Goal: Task Accomplishment & Management: Manage account settings

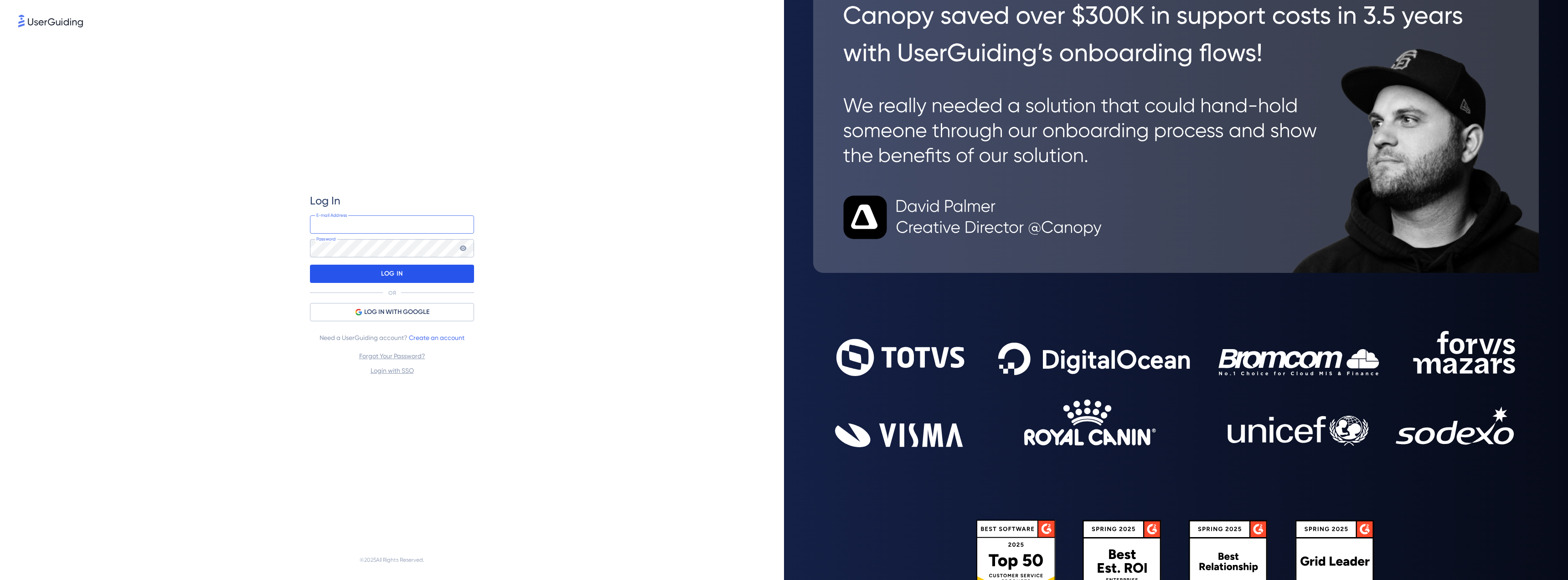
type input "[EMAIL_ADDRESS][DOMAIN_NAME]"
click at [381, 276] on p "LOG IN" at bounding box center [391, 274] width 22 height 14
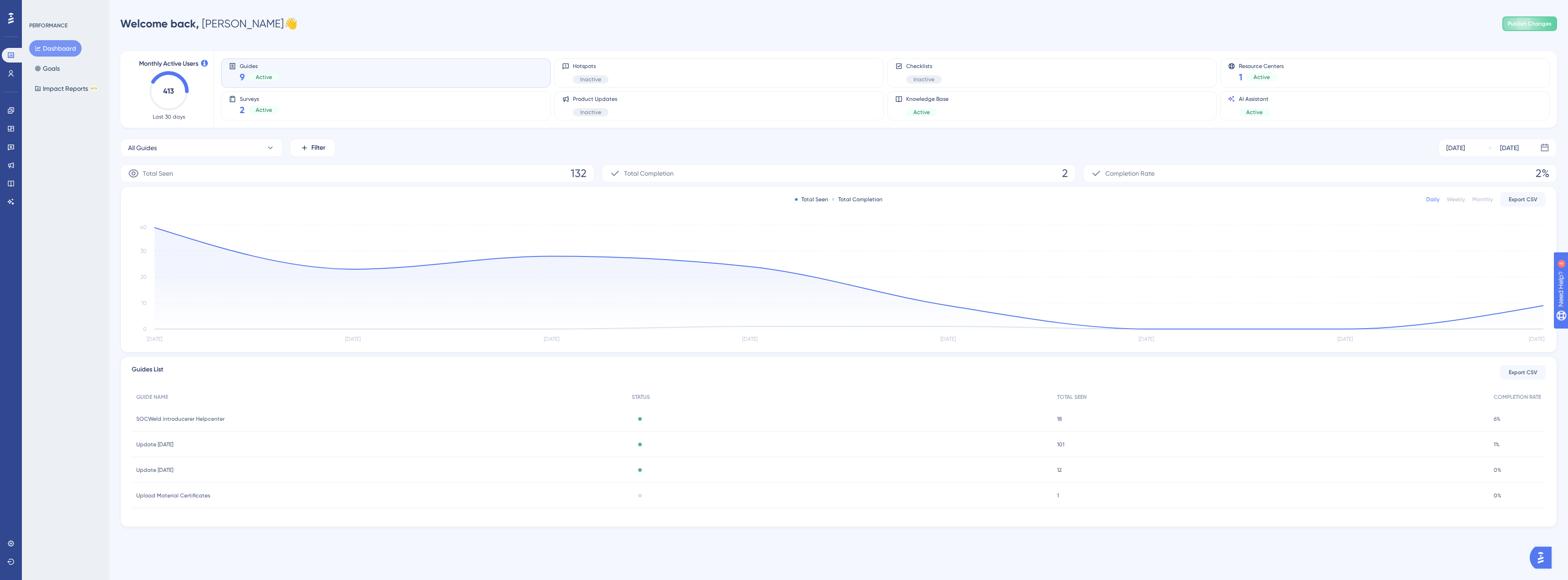
click at [12, 192] on div "Engagement Widgets Feedback Product Updates Knowledge Base AI Assistant" at bounding box center [10, 156] width 18 height 106
click at [12, 195] on link at bounding box center [10, 202] width 18 height 14
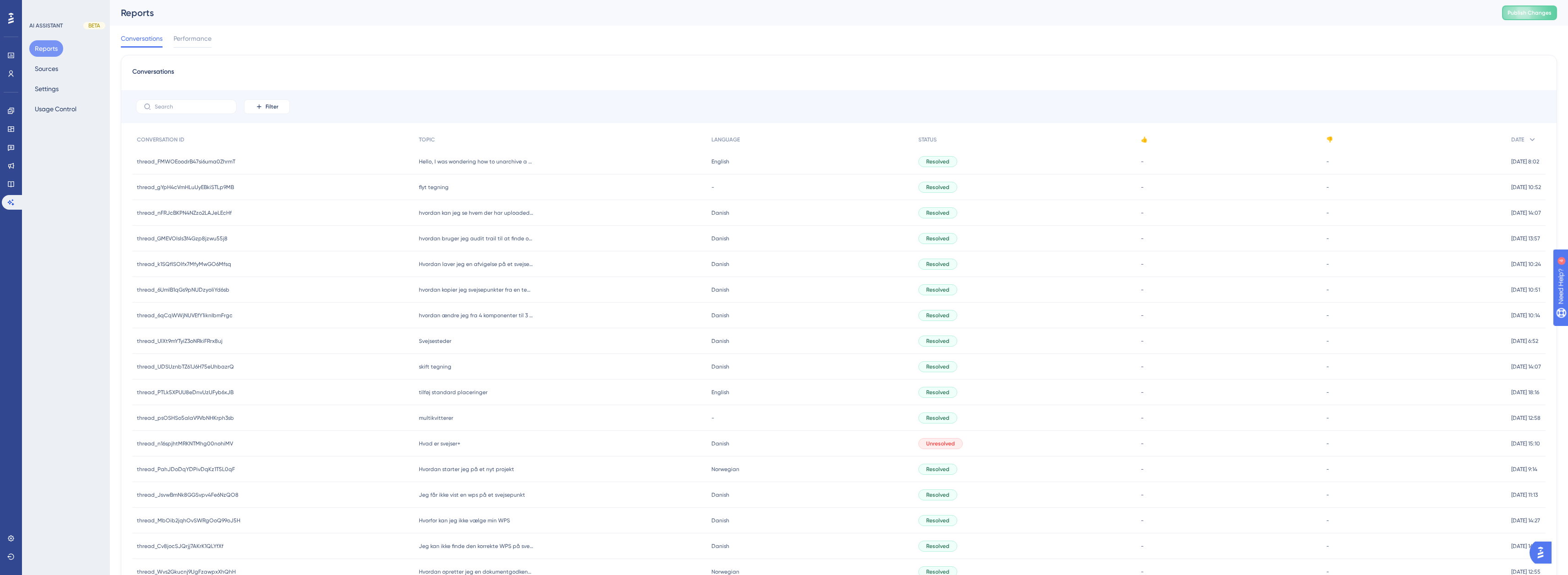
click at [451, 186] on div "flyt tegning flyt tegning" at bounding box center [561, 187] width 293 height 26
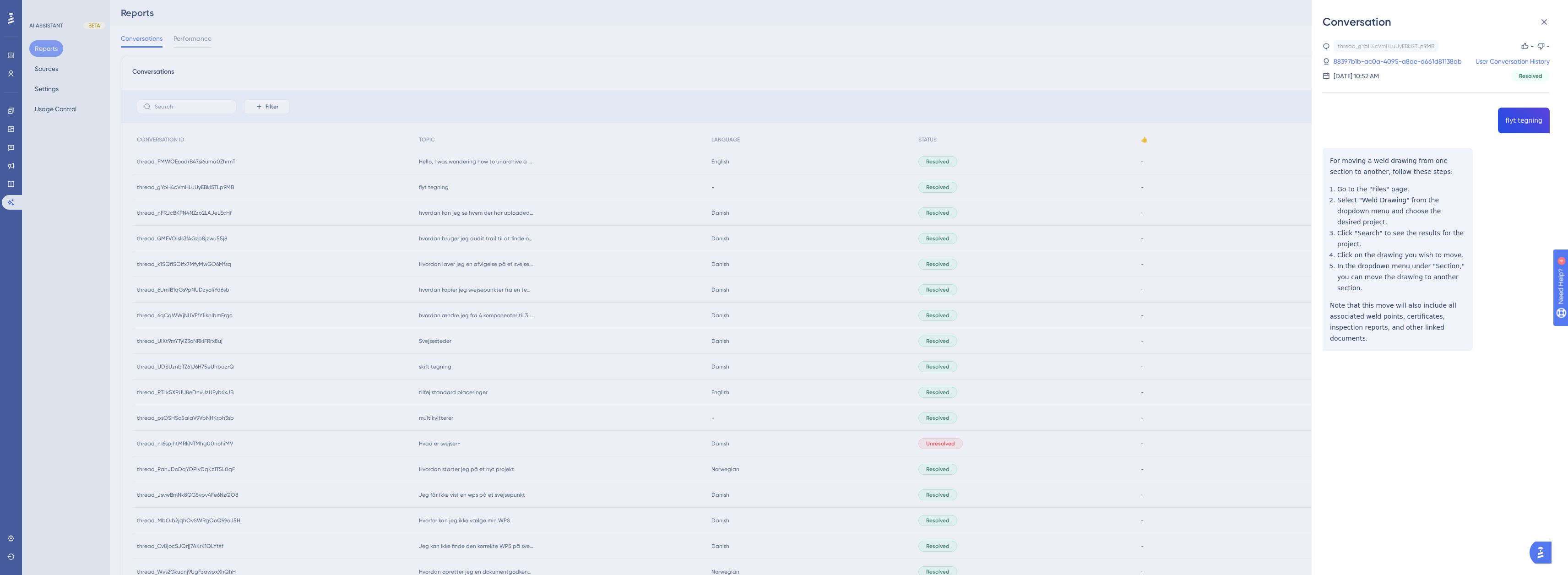
click at [373, 167] on div "Conversation thread_gYpH4cVmHLuUyEBkiSTLp9MB Copy - - 88397b1b-ac0a-4095-a8ae-d…" at bounding box center [784, 288] width 1568 height 575
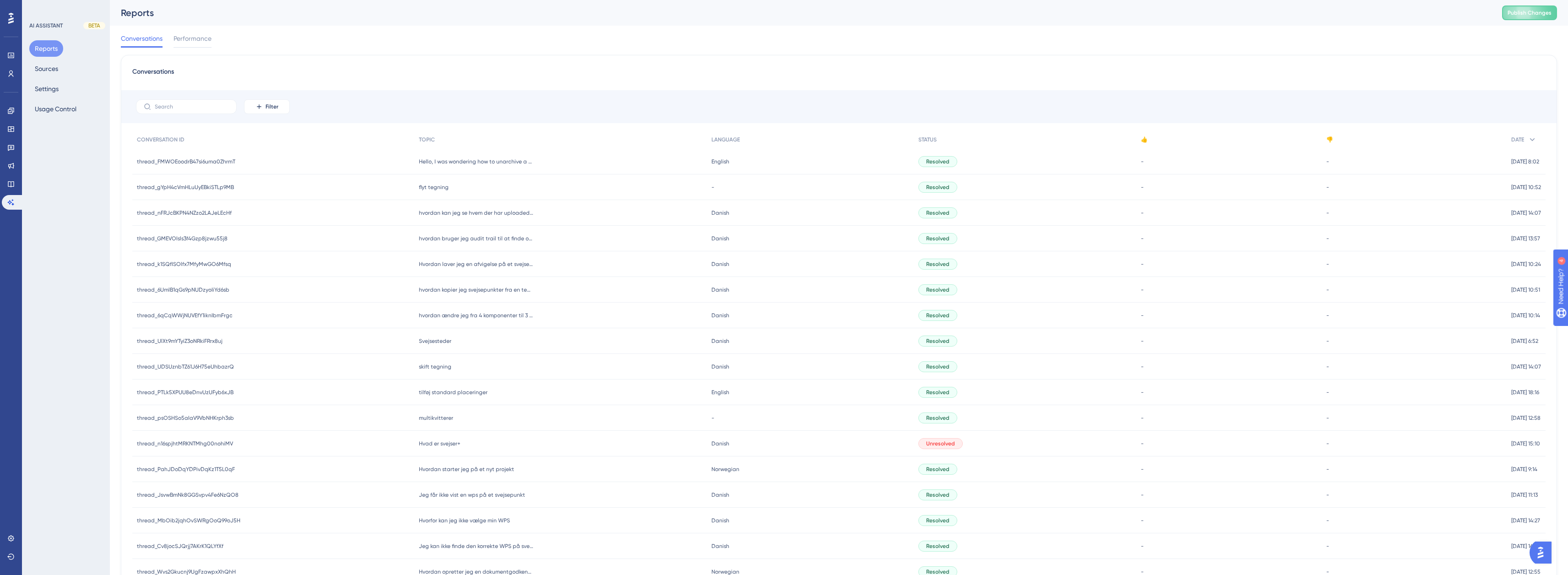
click at [448, 165] on div "Hello, I was wondering how to unarchive a weldpoint Hello, I was wondering how …" at bounding box center [561, 162] width 293 height 26
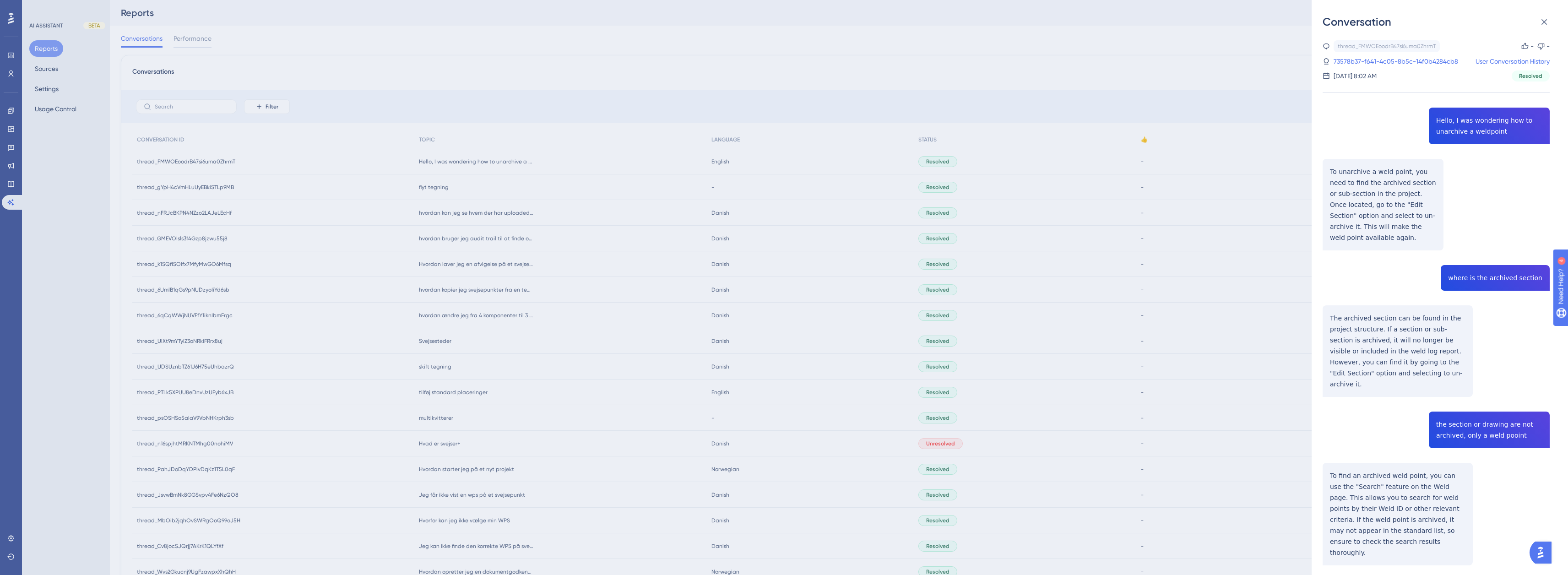
click at [1116, 205] on div "Conversation thread_FMWOEoodrB47si6uma0ZhrmT Copy - - 73578b37-f641-4c05-8b5c-1…" at bounding box center [784, 288] width 1568 height 575
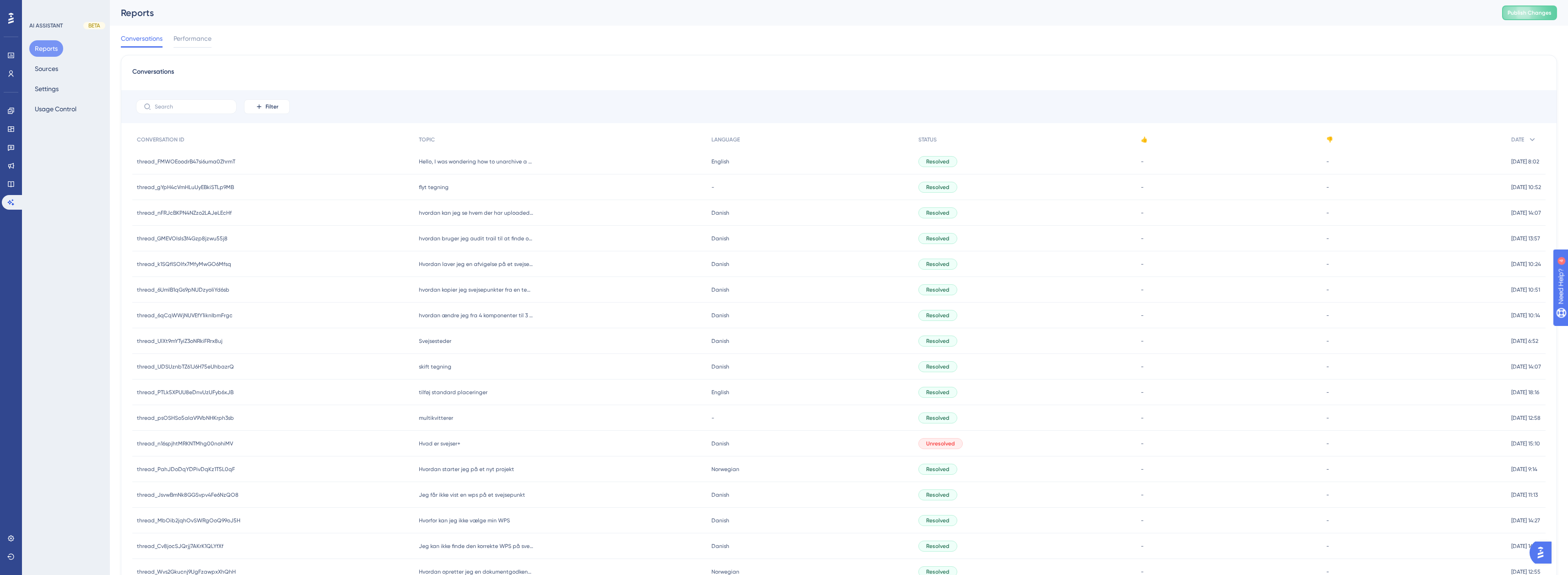
click at [717, 162] on span "English" at bounding box center [720, 161] width 18 height 7
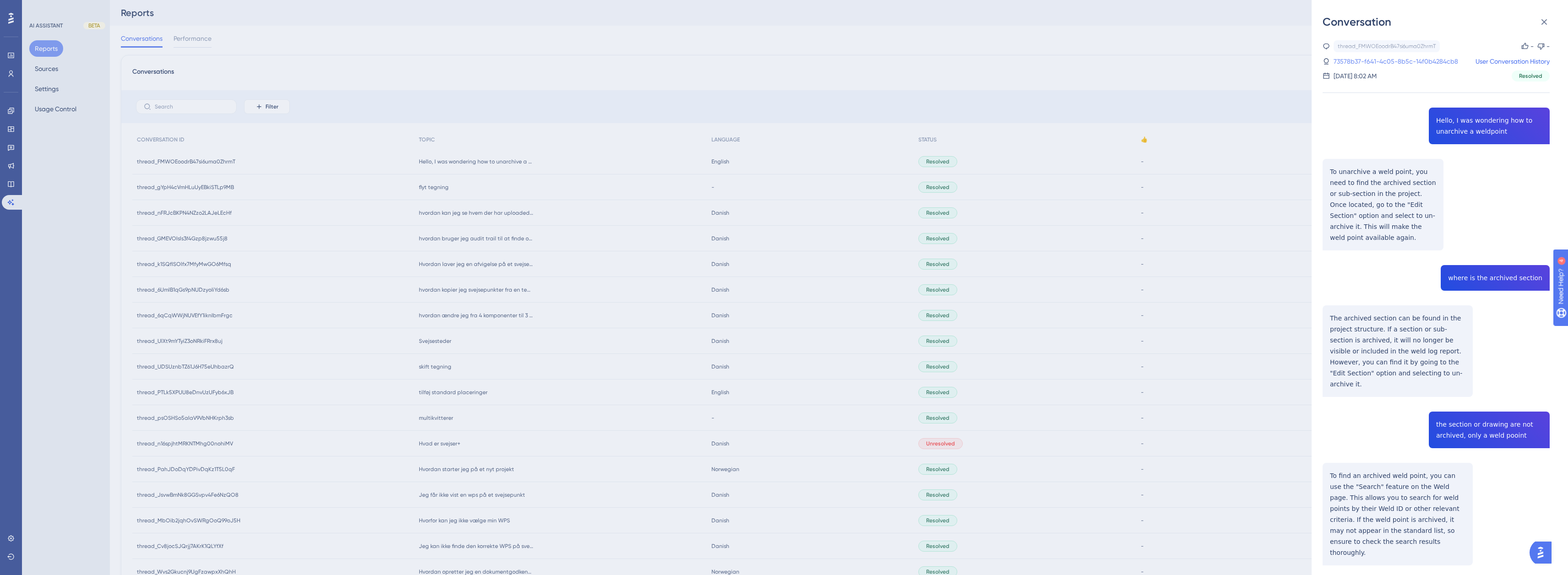
click at [1401, 58] on link "73578b37-f641-4c05-8b5c-14f0b4284cb8" at bounding box center [1395, 62] width 124 height 11
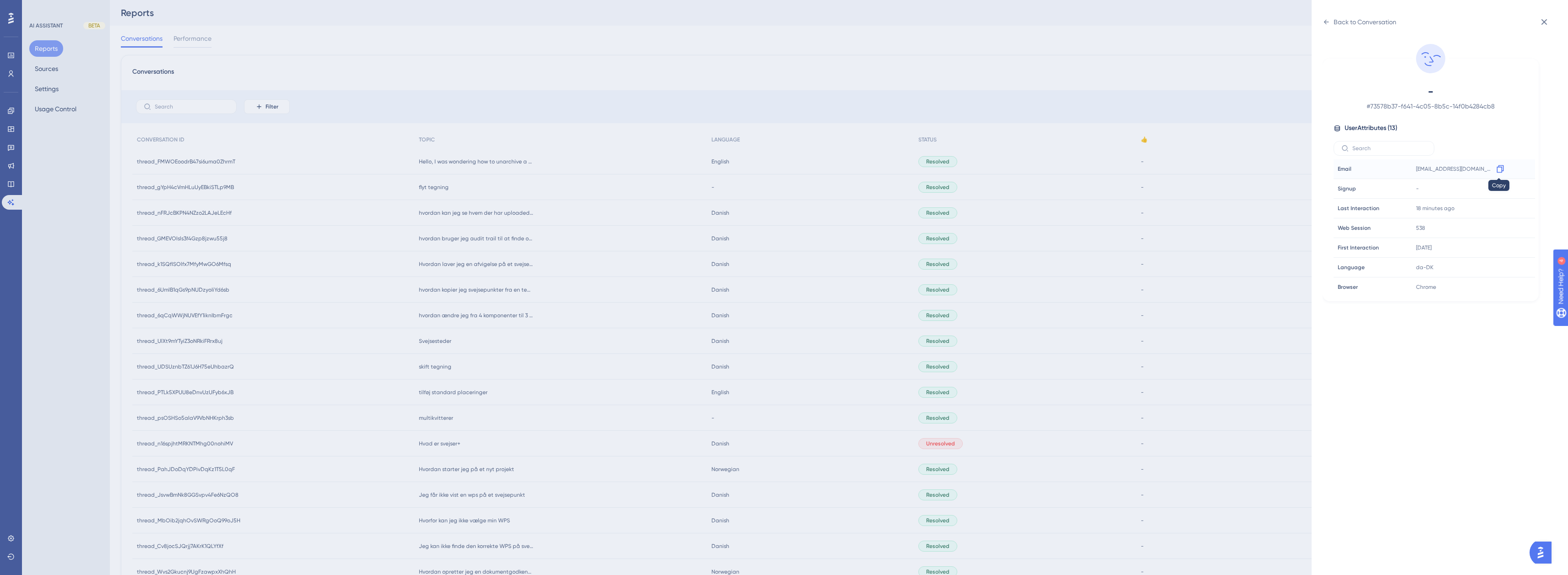
click at [1498, 171] on icon at bounding box center [1500, 168] width 9 height 9
click at [1216, 209] on div "Back to Conversation - # 73578b37-f641-4c05-8b5c-14f0b4284cb8 User Attributes (…" at bounding box center [784, 288] width 1568 height 575
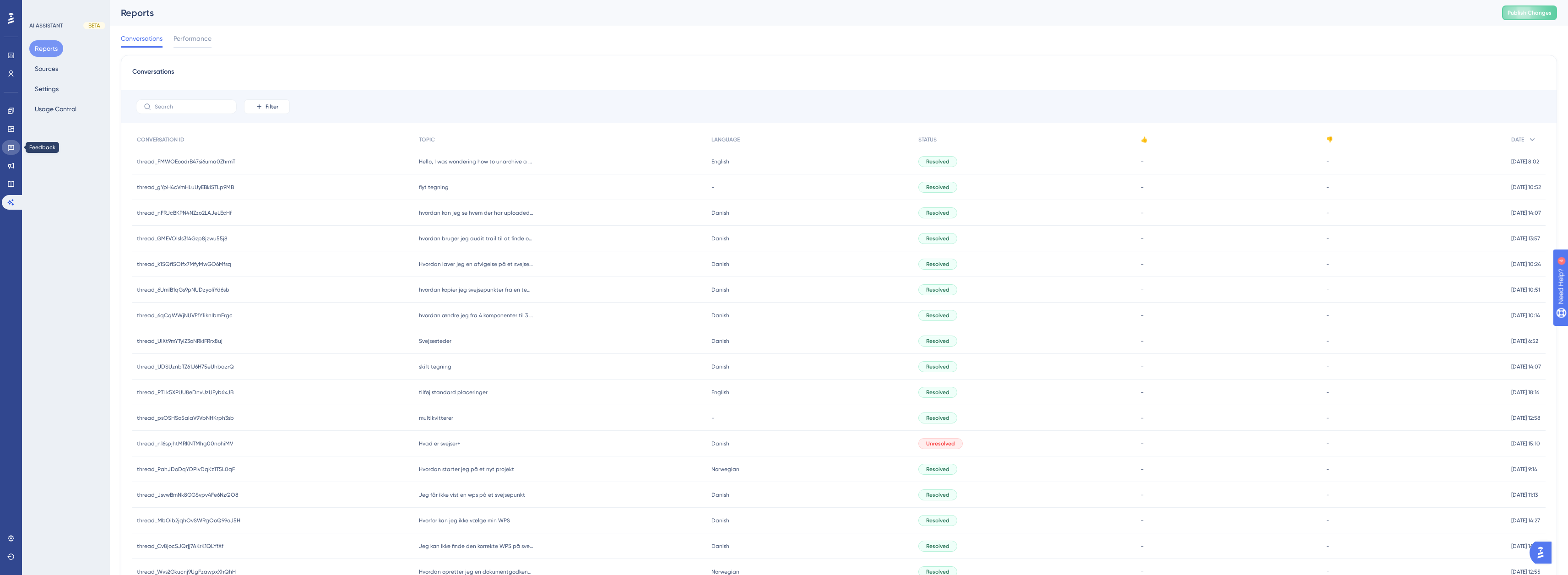
click at [14, 141] on link at bounding box center [10, 147] width 18 height 14
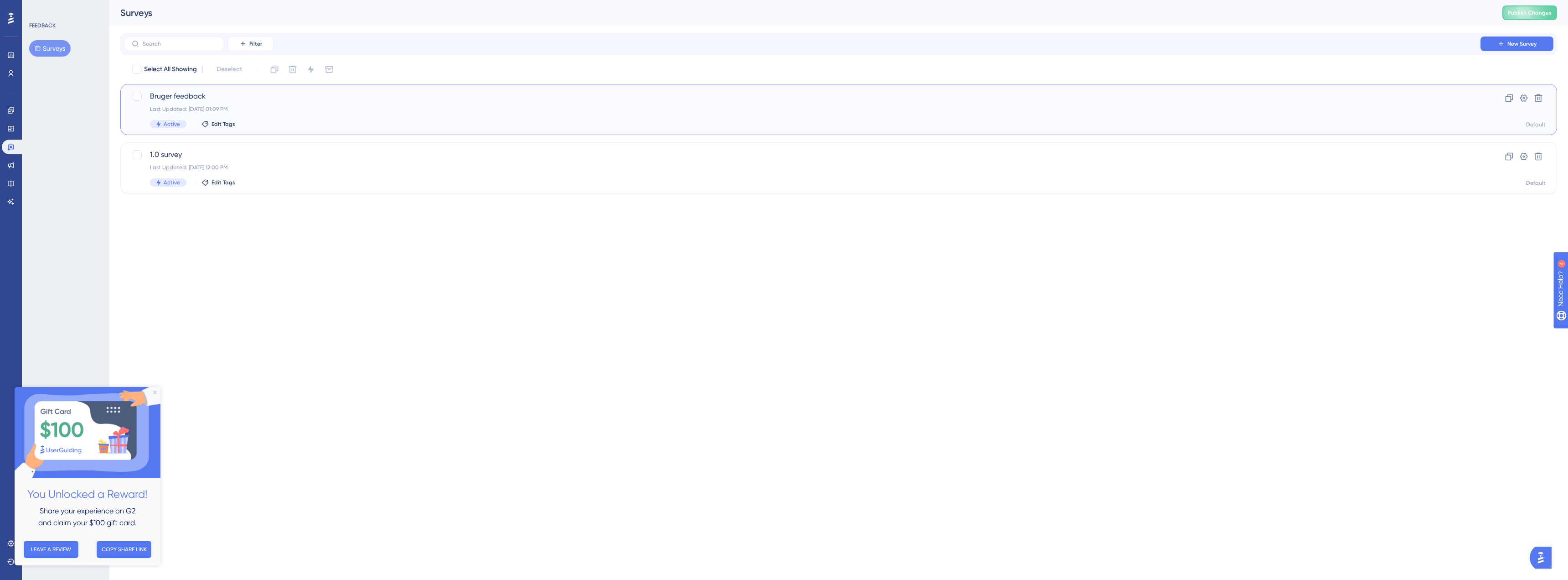
click at [266, 105] on div "Bruger feedback Last Updated: [DATE] 01:09 PM Active Edit Tags" at bounding box center [802, 109] width 1304 height 37
click at [257, 106] on div "Last Updated: [DATE] 01:09 PM" at bounding box center [802, 109] width 1304 height 7
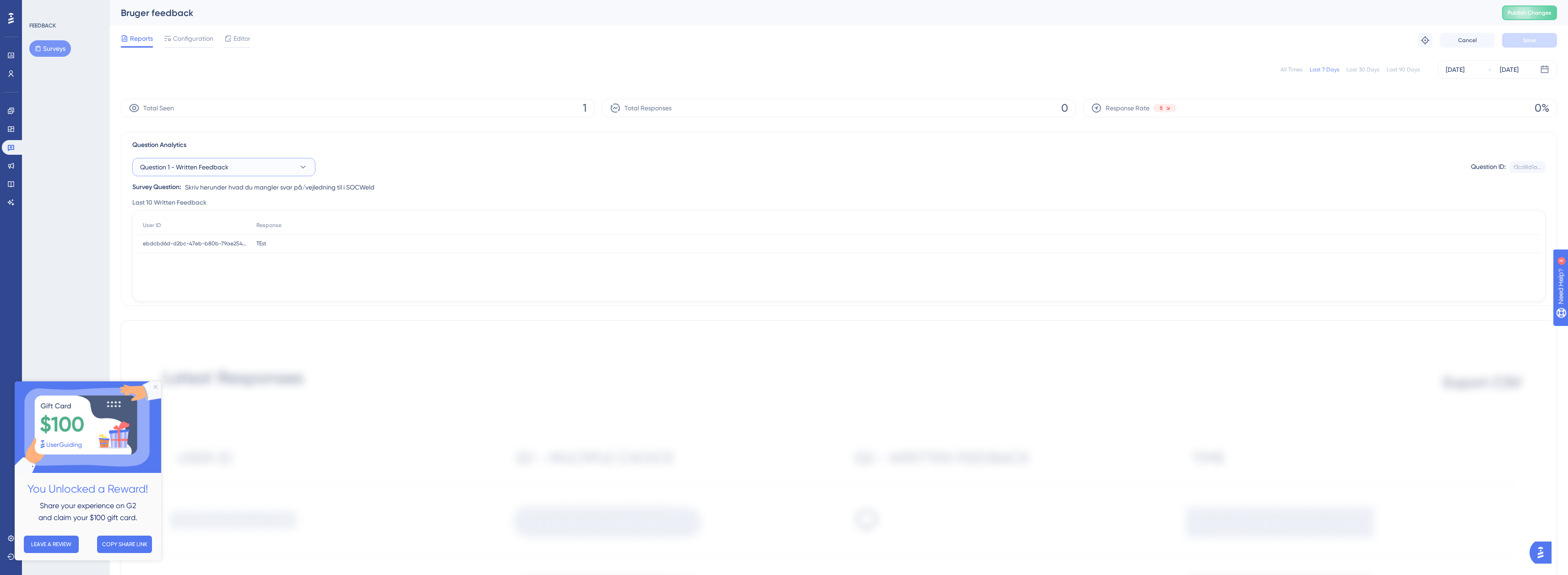
click at [302, 167] on icon at bounding box center [304, 167] width 5 height 2
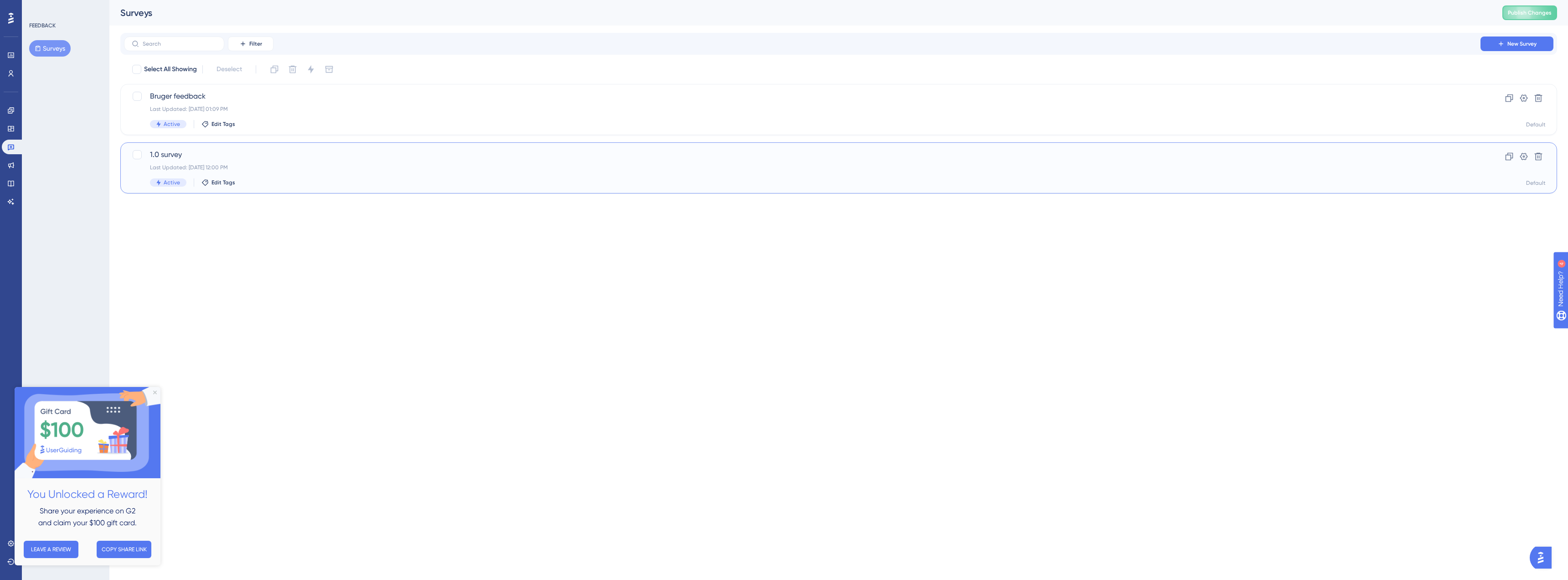
click at [236, 164] on div "Last Updated: [DATE] 12:00 PM" at bounding box center [802, 167] width 1304 height 7
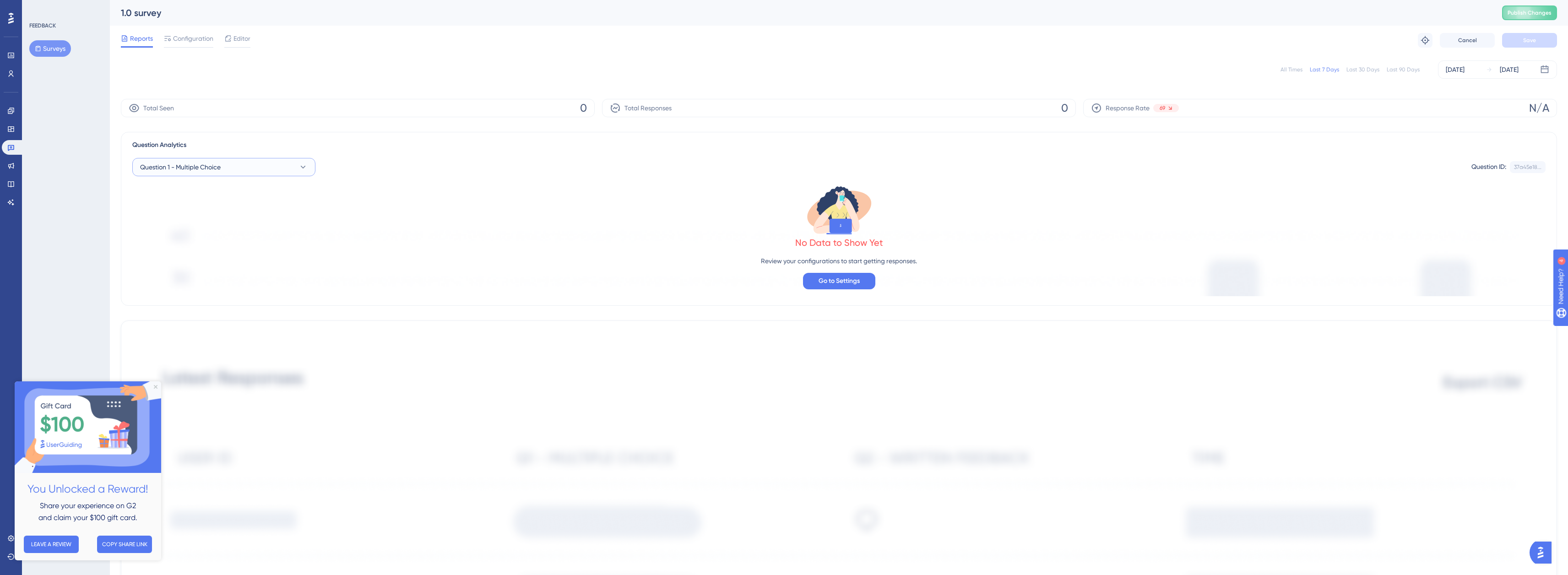
click at [315, 168] on button "Question 1 - Multiple Choice" at bounding box center [223, 167] width 183 height 18
click at [309, 168] on button "Question 1 - Multiple Choice" at bounding box center [223, 167] width 183 height 18
click at [306, 165] on icon at bounding box center [303, 167] width 9 height 9
click at [235, 219] on div "Question 1 - Multiple Choice Question 1 - Multiple Choice" at bounding box center [224, 223] width 157 height 18
click at [304, 160] on button "Question 1 - Multiple Choice" at bounding box center [223, 167] width 183 height 18
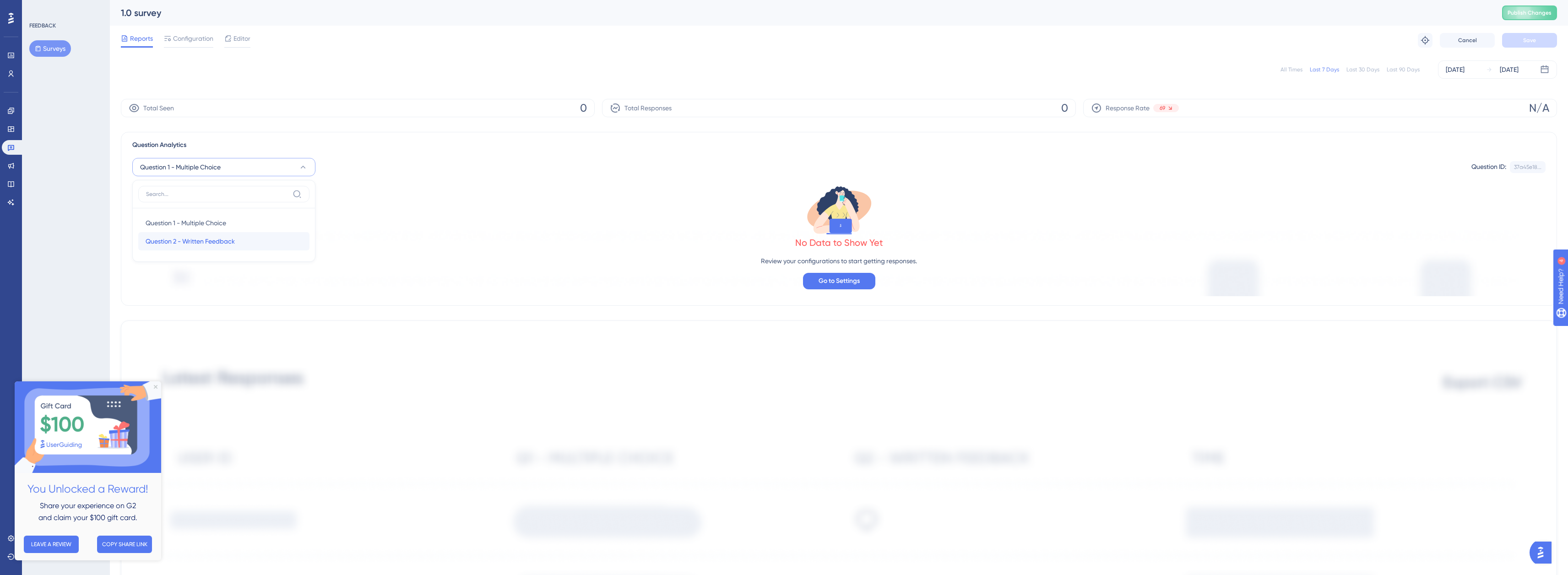
click at [260, 235] on div "Question 2 - Written Feedback Question 2 - Written Feedback" at bounding box center [224, 241] width 157 height 18
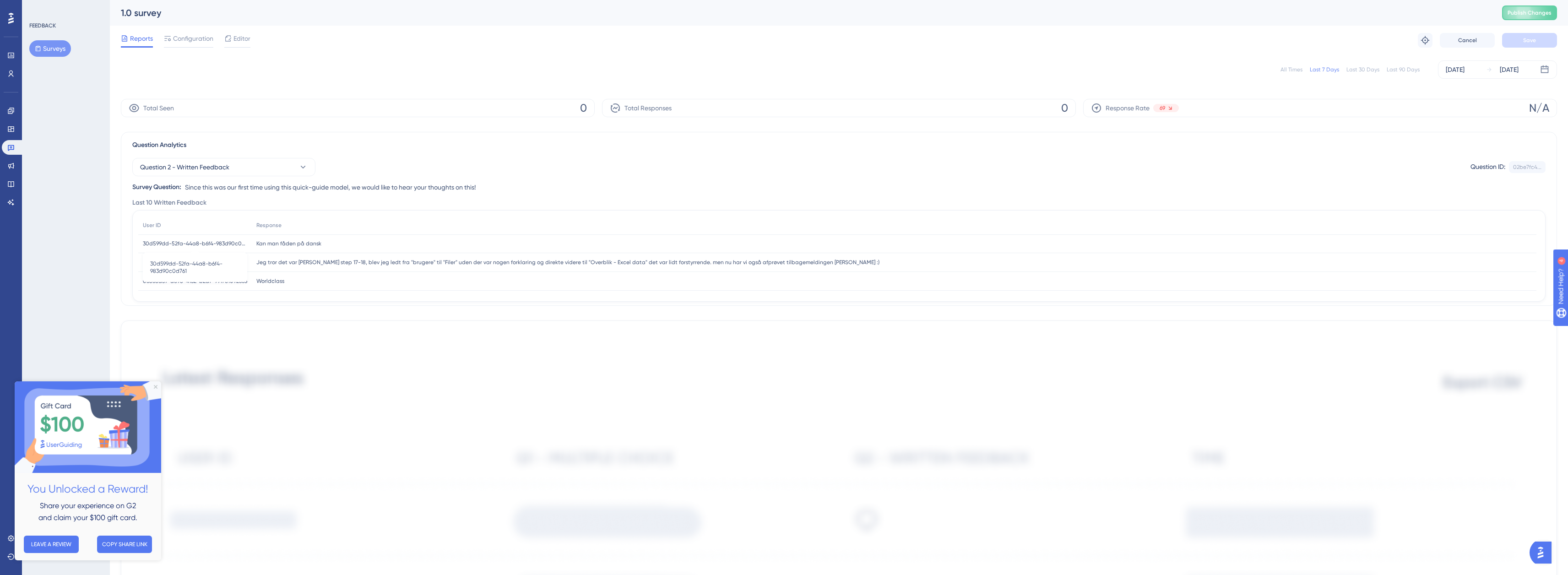
click at [213, 243] on span "30d599dd-52fa-44a8-b6f4-983d90c0d761" at bounding box center [195, 243] width 104 height 7
click at [15, 144] on link at bounding box center [12, 147] width 22 height 14
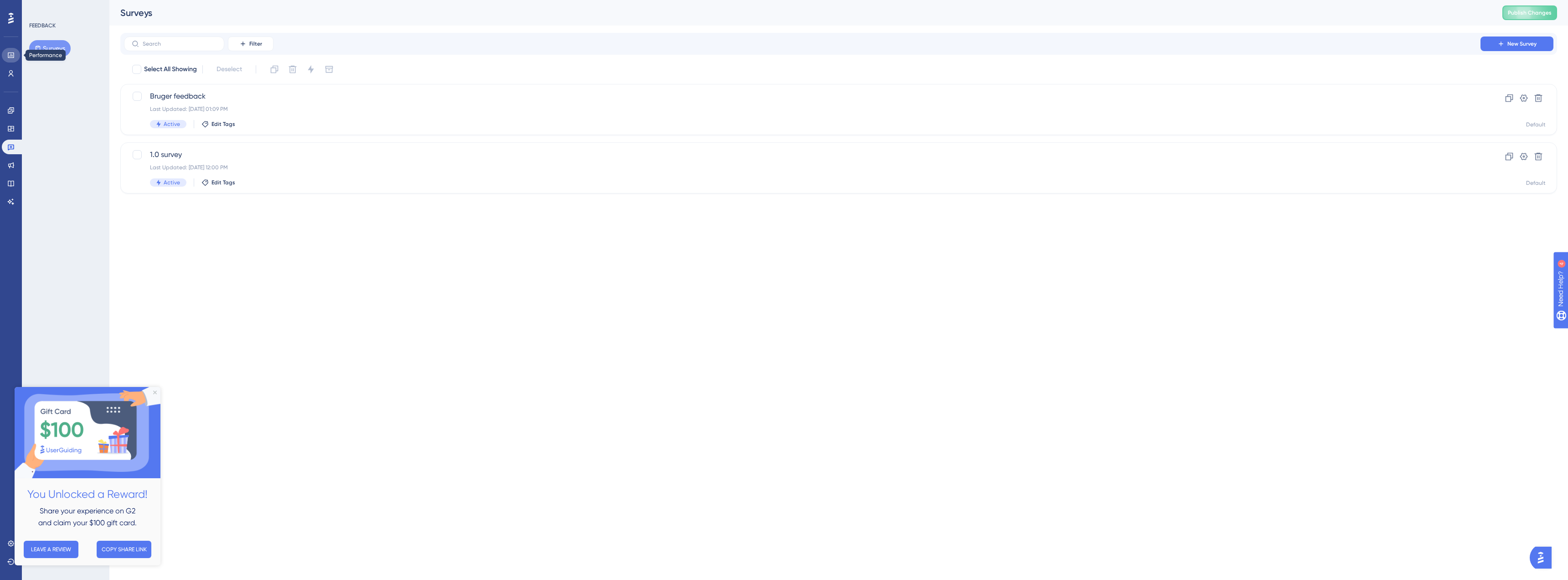
click at [6, 53] on link at bounding box center [10, 55] width 18 height 14
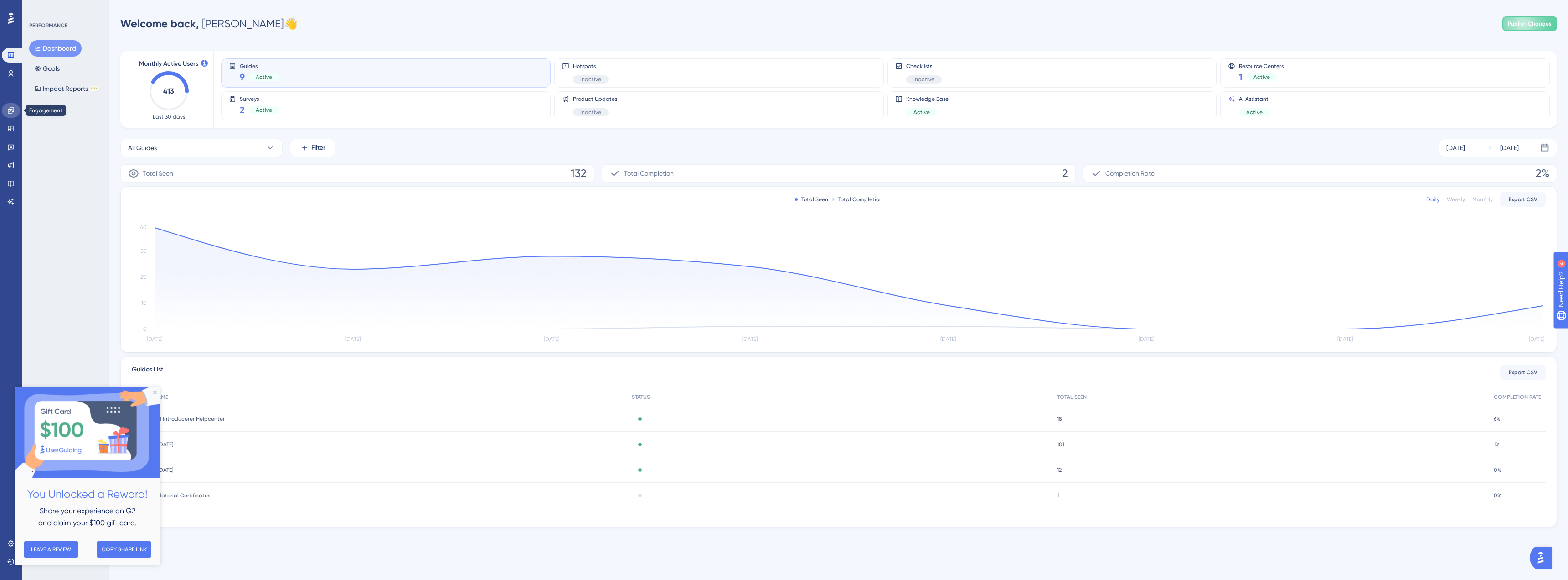
click at [18, 108] on link at bounding box center [10, 110] width 18 height 14
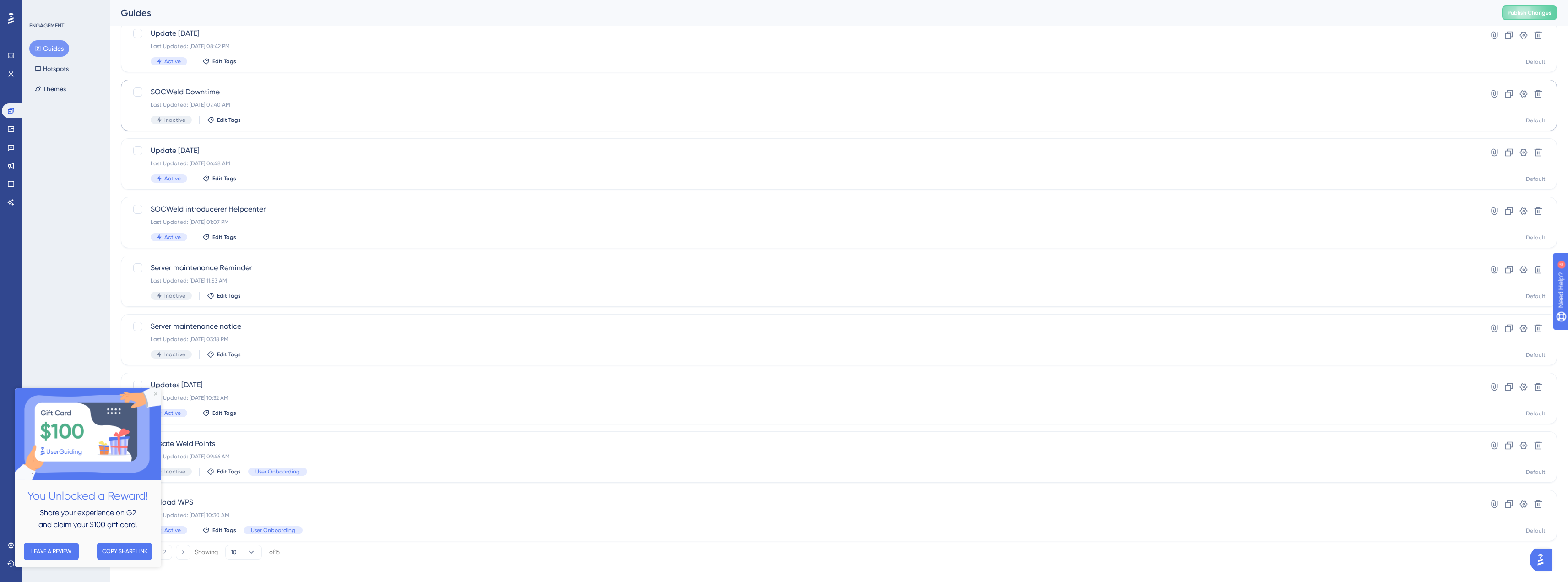
scroll to position [129, 0]
click at [155, 393] on icon "Close Preview" at bounding box center [155, 393] width 4 height 4
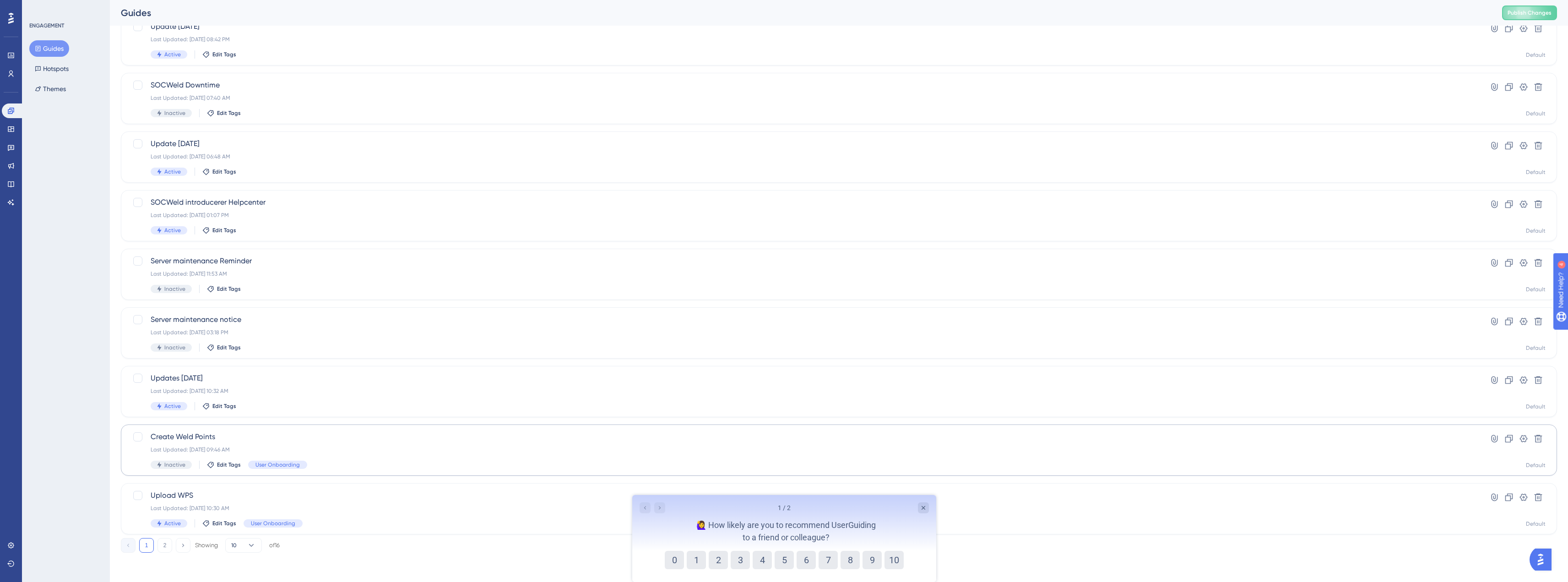
scroll to position [0, 0]
click at [255, 438] on span "Create Weld Points" at bounding box center [802, 437] width 1304 height 11
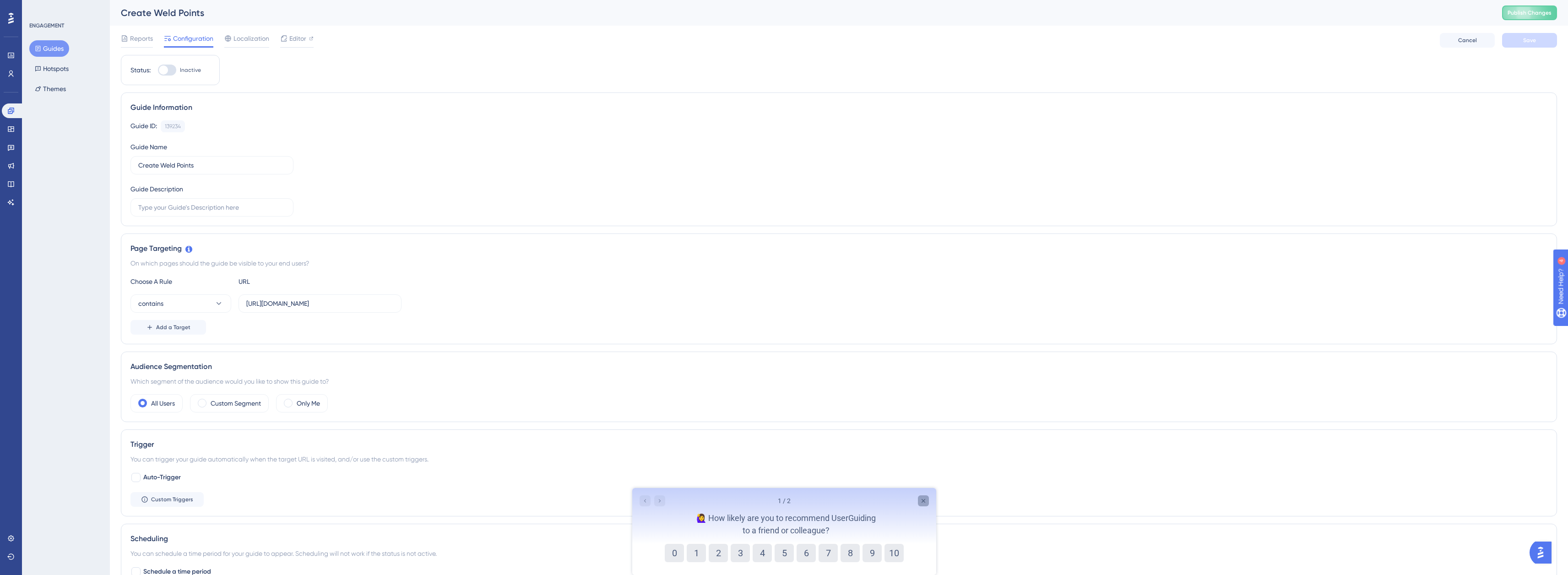
click at [923, 501] on icon "Close survey" at bounding box center [923, 501] width 4 height 4
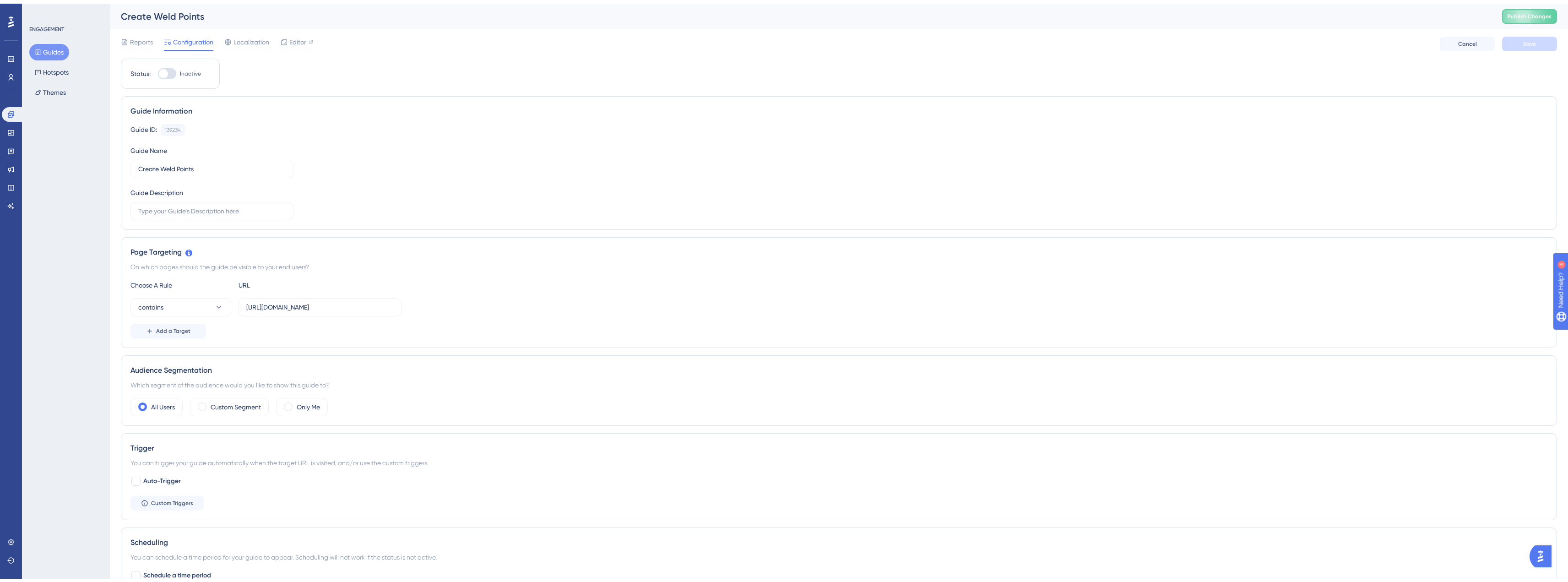
scroll to position [129, 0]
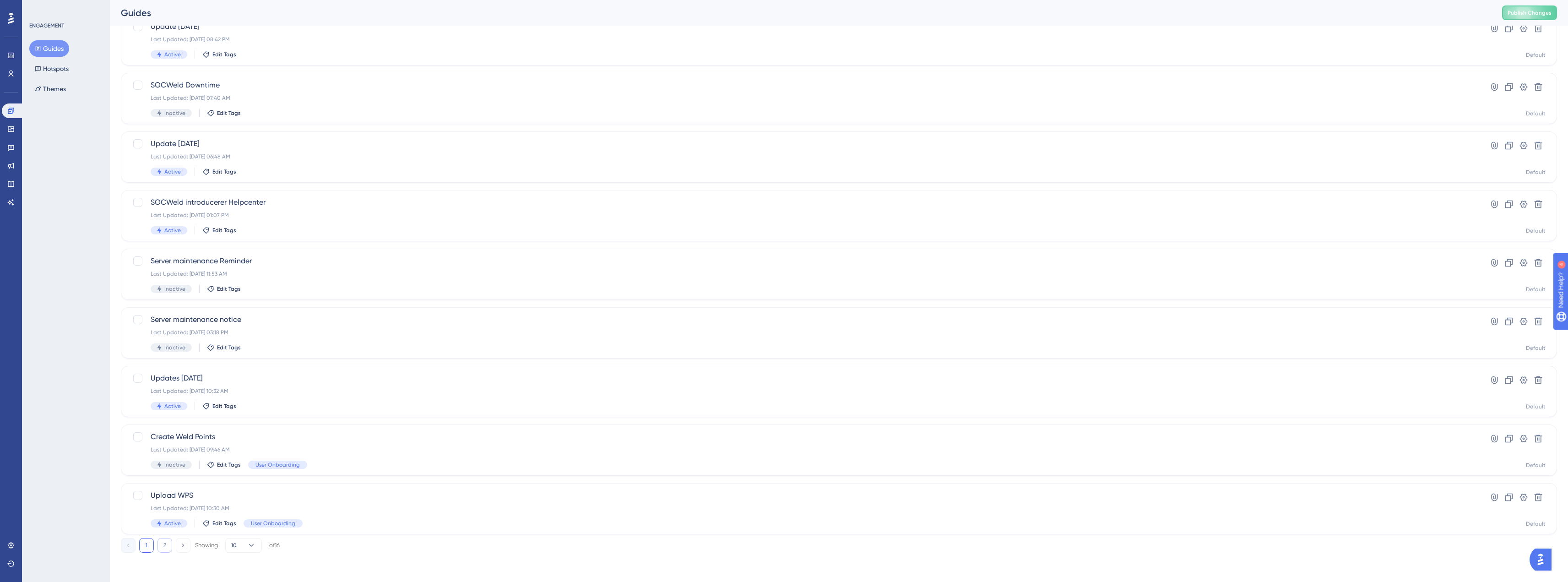
click at [167, 548] on button "2" at bounding box center [165, 545] width 14 height 14
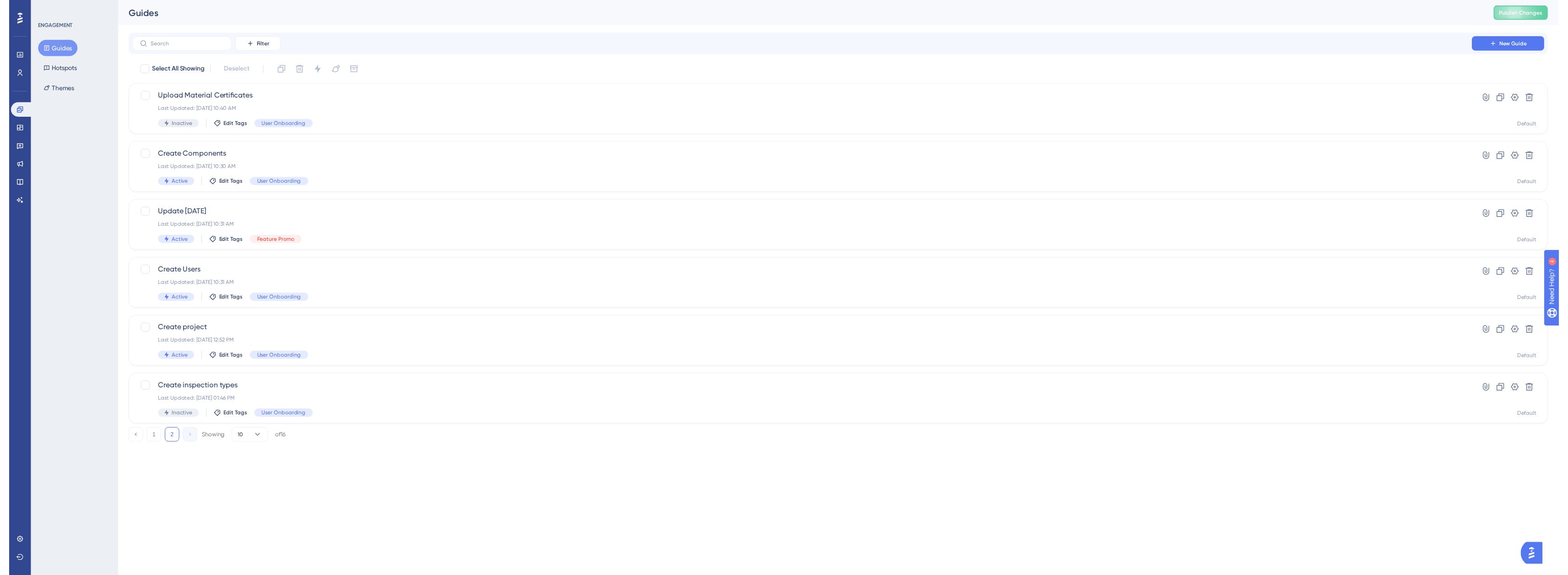
scroll to position [0, 0]
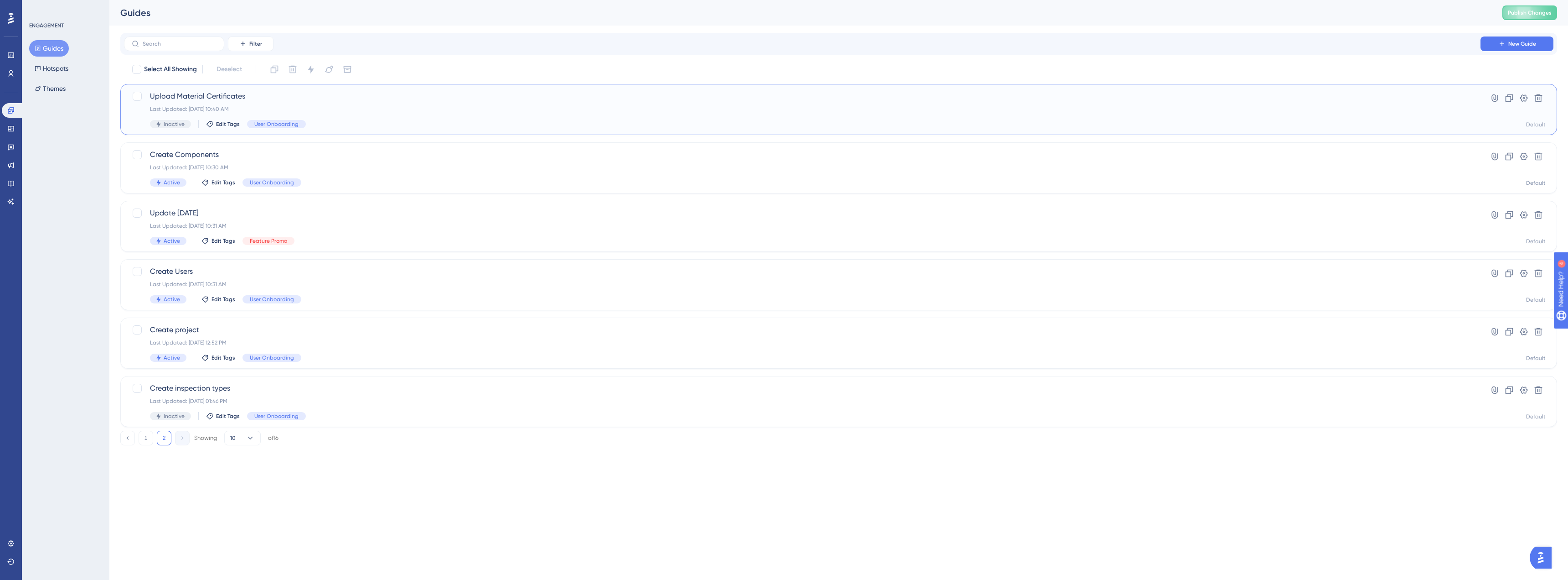
click at [281, 95] on span "Upload Material Certificates" at bounding box center [802, 97] width 1304 height 11
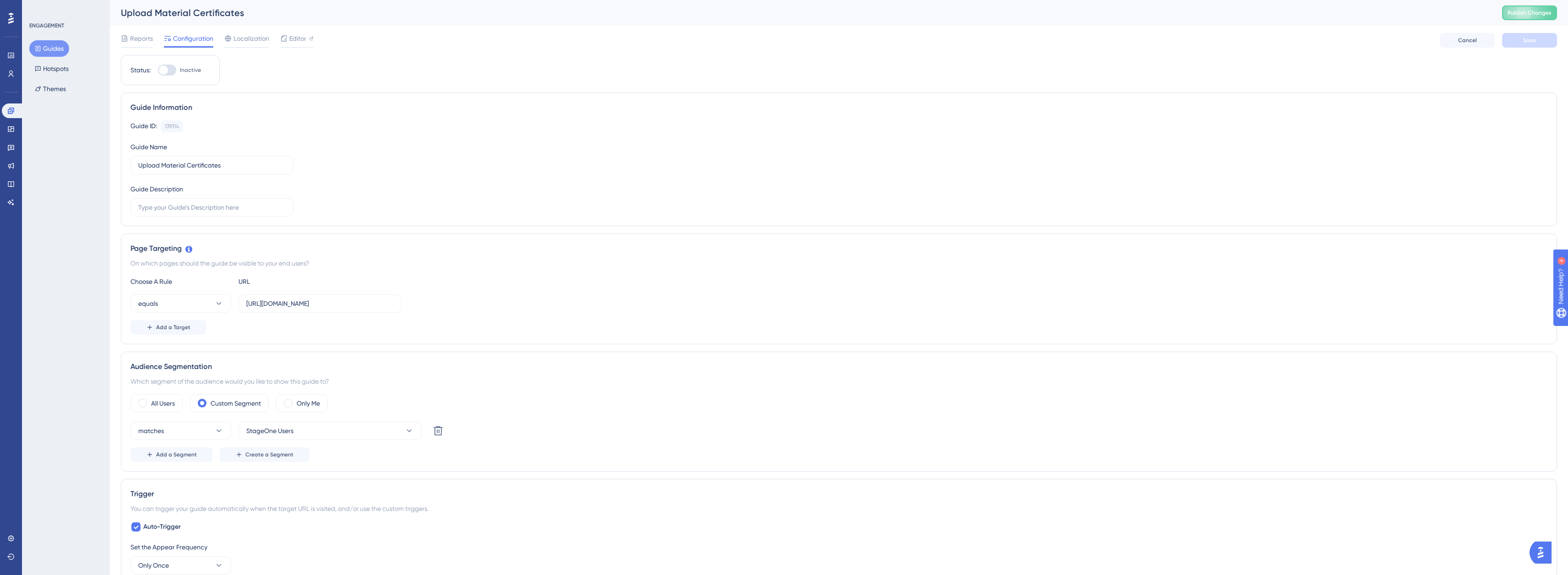
click at [165, 68] on div at bounding box center [163, 70] width 9 height 9
click at [158, 70] on input "Inactive" at bounding box center [158, 70] width 1 height 1
checkbox input "true"
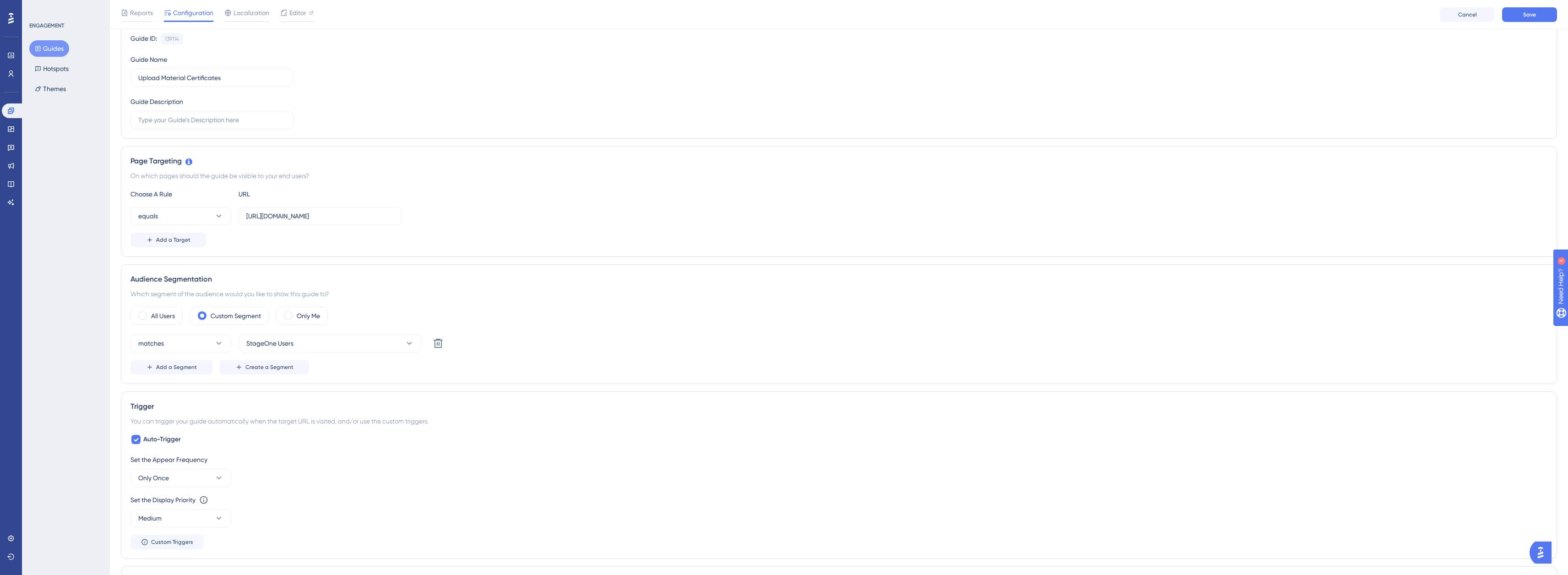
scroll to position [91, 0]
click at [136, 437] on icon at bounding box center [135, 439] width 6 height 7
checkbox input "false"
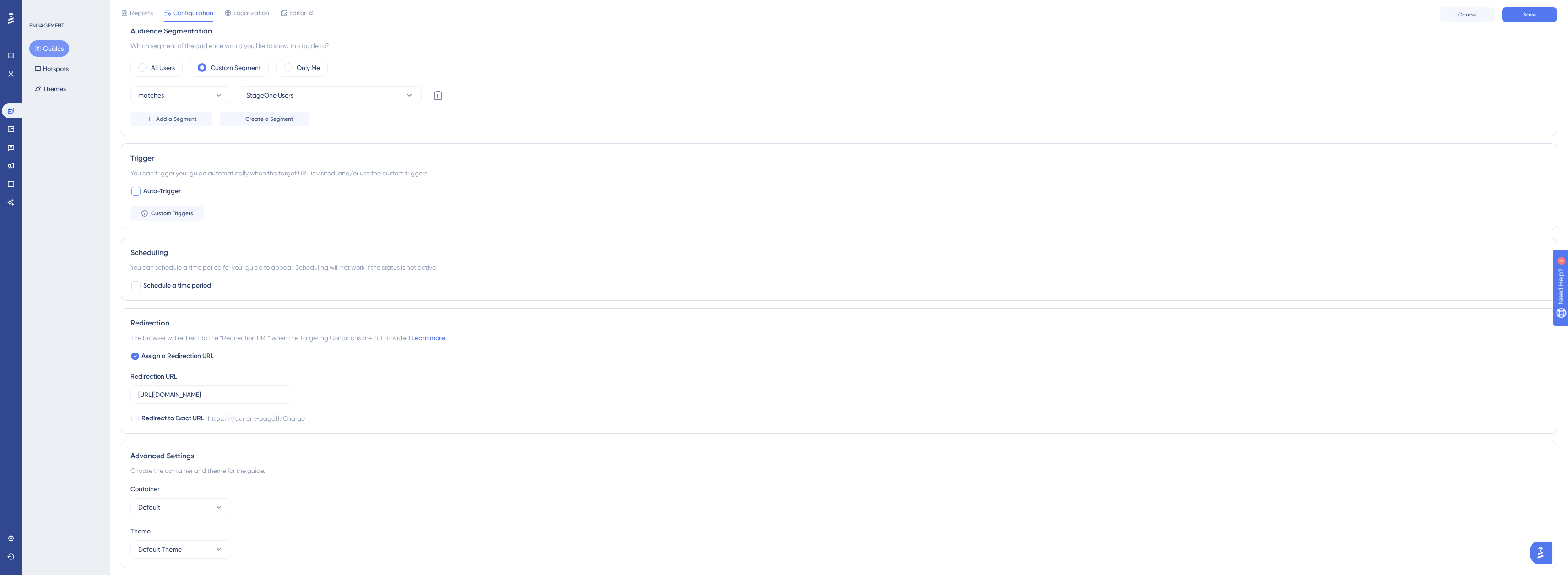
scroll to position [94, 0]
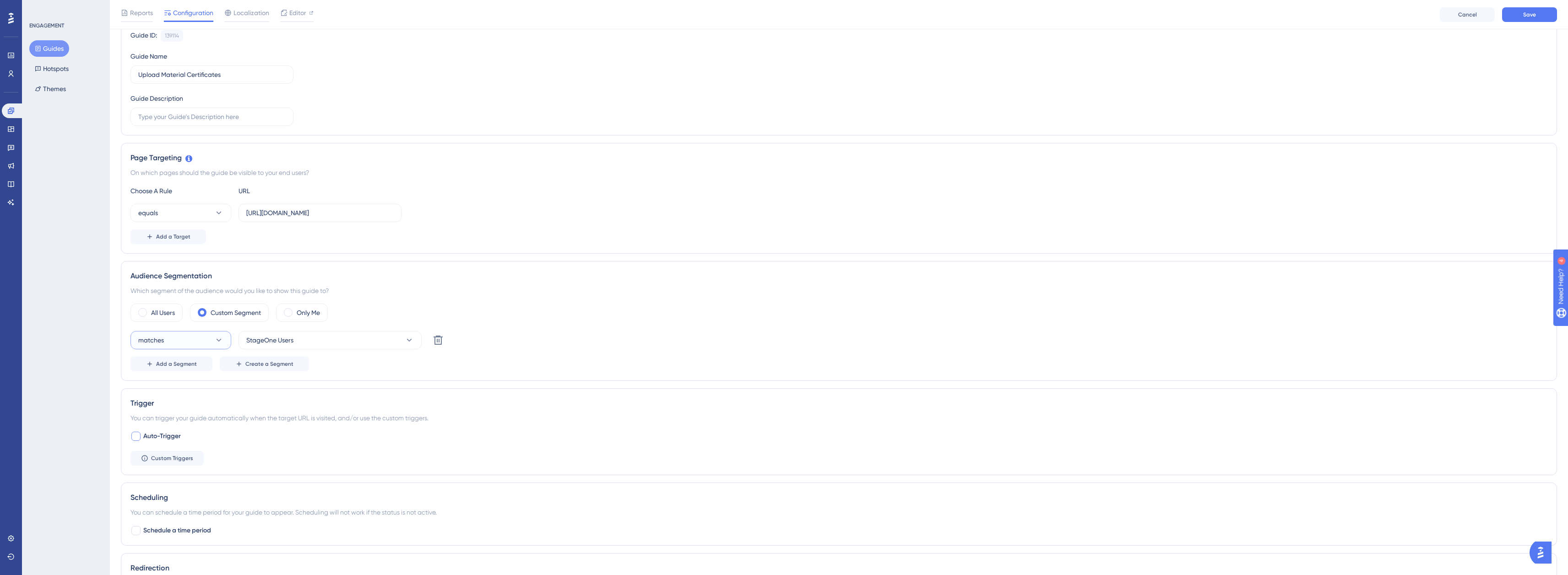
click at [225, 341] on button "matches" at bounding box center [181, 340] width 101 height 18
click at [212, 309] on label "Custom Segment" at bounding box center [235, 313] width 50 height 11
click at [267, 339] on span "StageOne Users" at bounding box center [270, 340] width 47 height 11
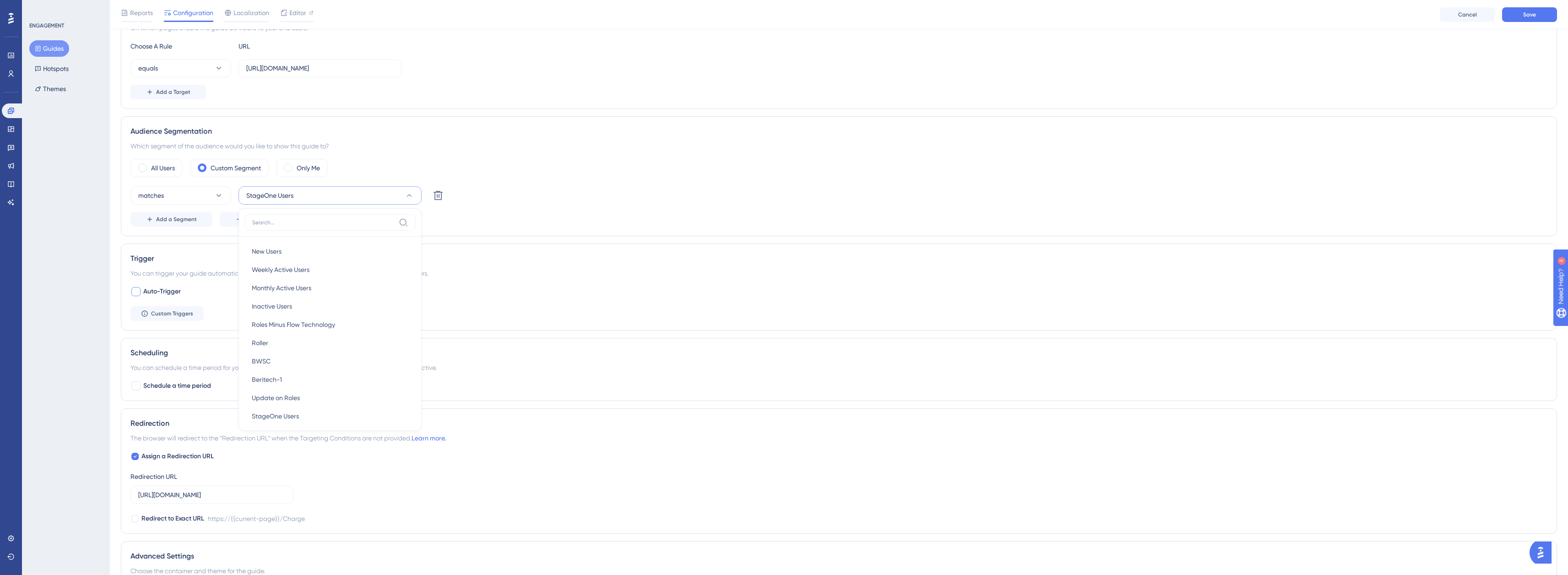
scroll to position [42, 0]
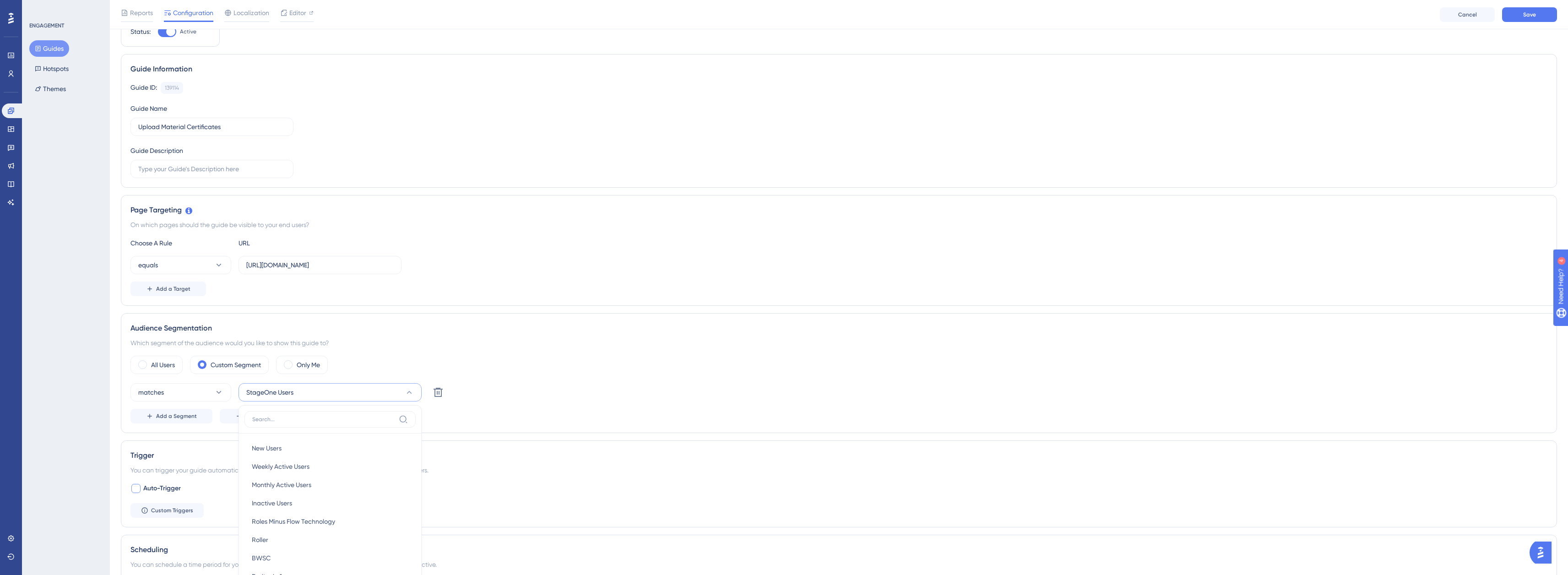
click at [404, 336] on div "Audience Segmentation Which segment of the audience would you like to show this…" at bounding box center [838, 373] width 1436 height 120
click at [161, 363] on label "All Users" at bounding box center [163, 365] width 24 height 11
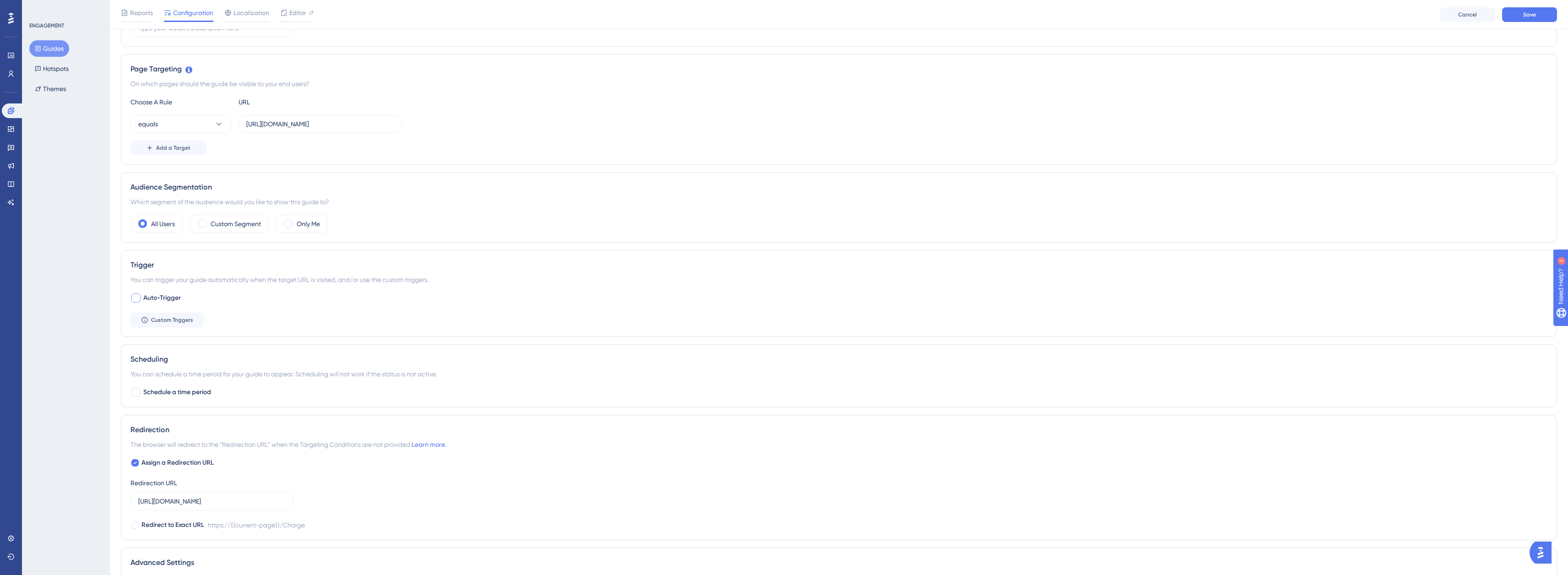
scroll to position [0, 0]
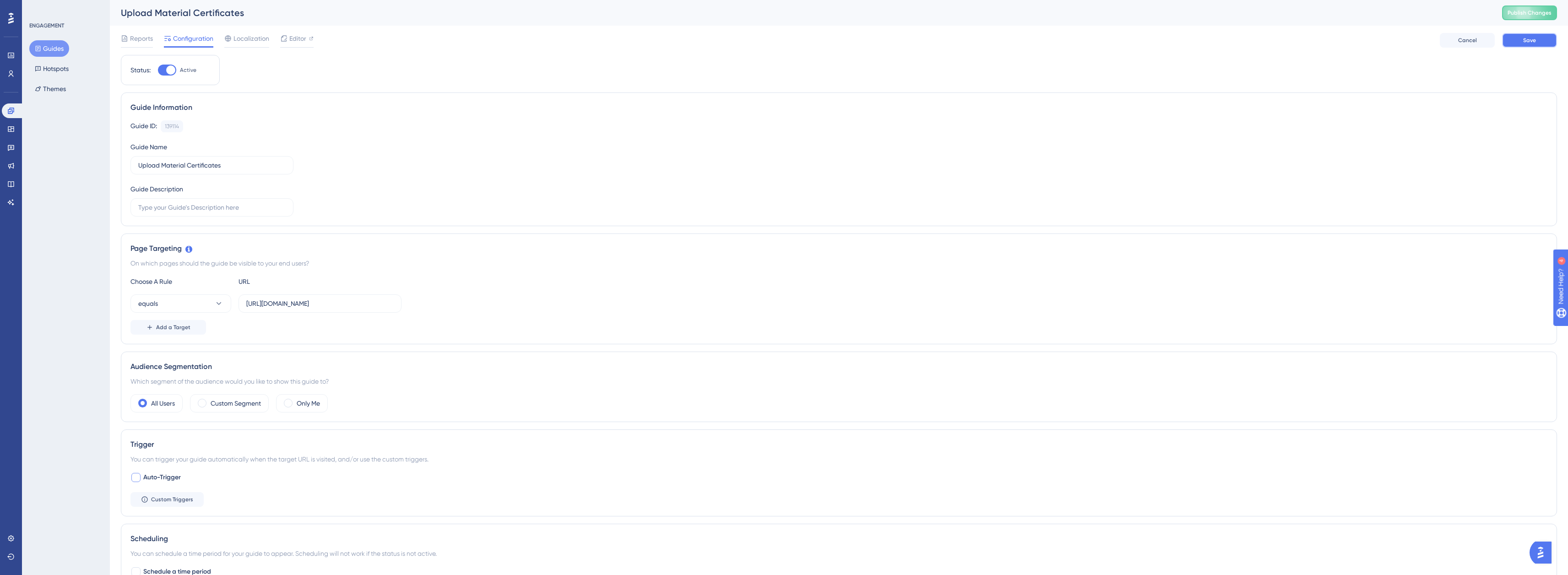
click at [1530, 43] on span "Save" at bounding box center [1530, 40] width 13 height 7
click at [1534, 17] on button "Publish Changes" at bounding box center [1530, 13] width 55 height 14
click at [58, 41] on button "Guides" at bounding box center [50, 48] width 40 height 17
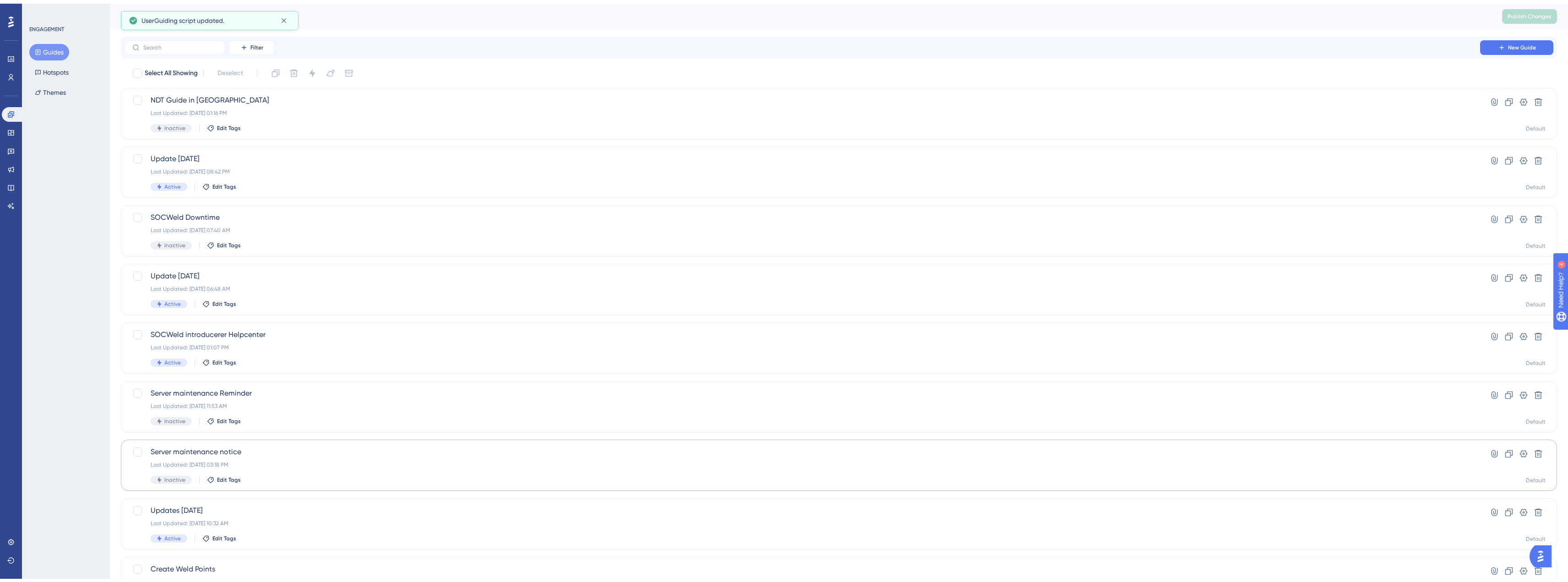
scroll to position [129, 0]
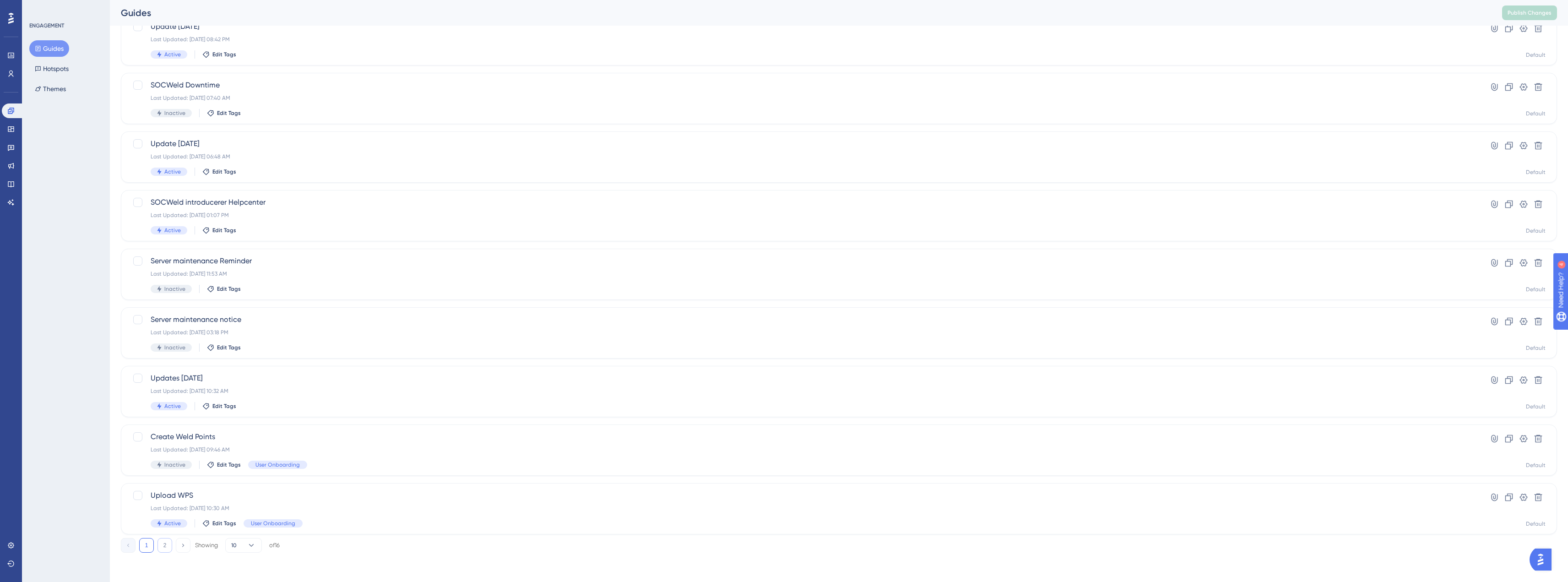
click at [167, 544] on button "2" at bounding box center [165, 545] width 14 height 14
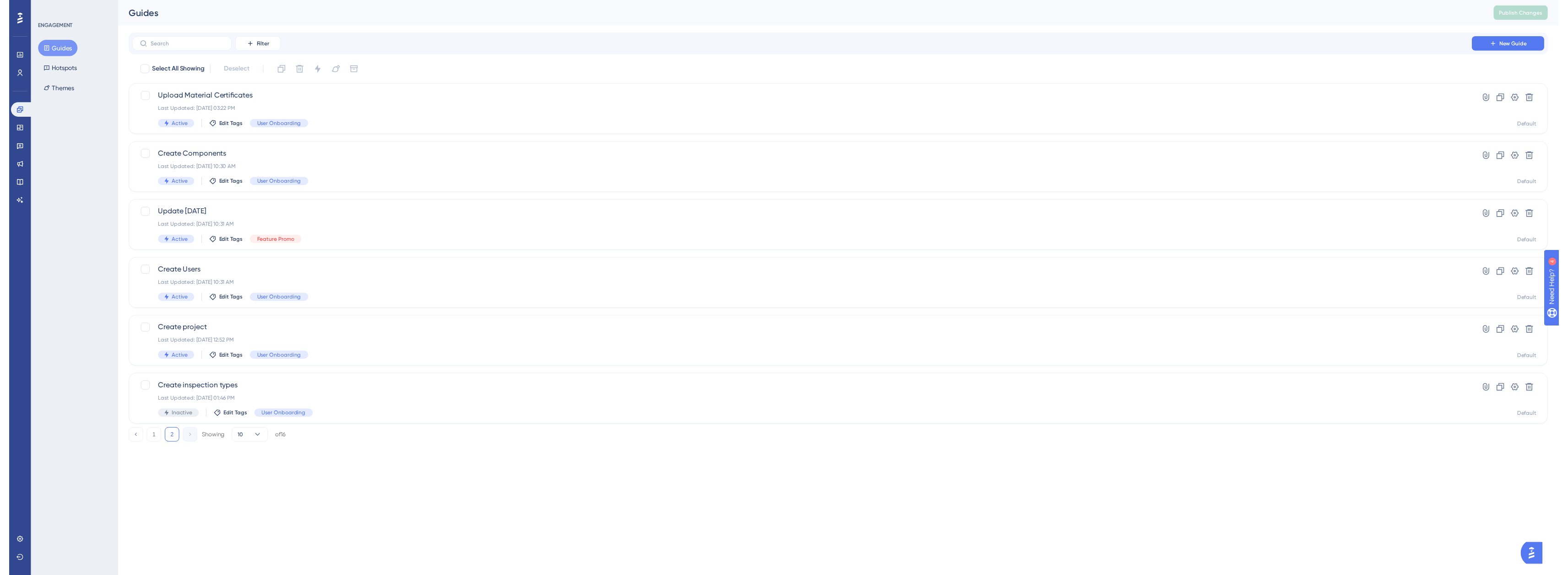
scroll to position [0, 0]
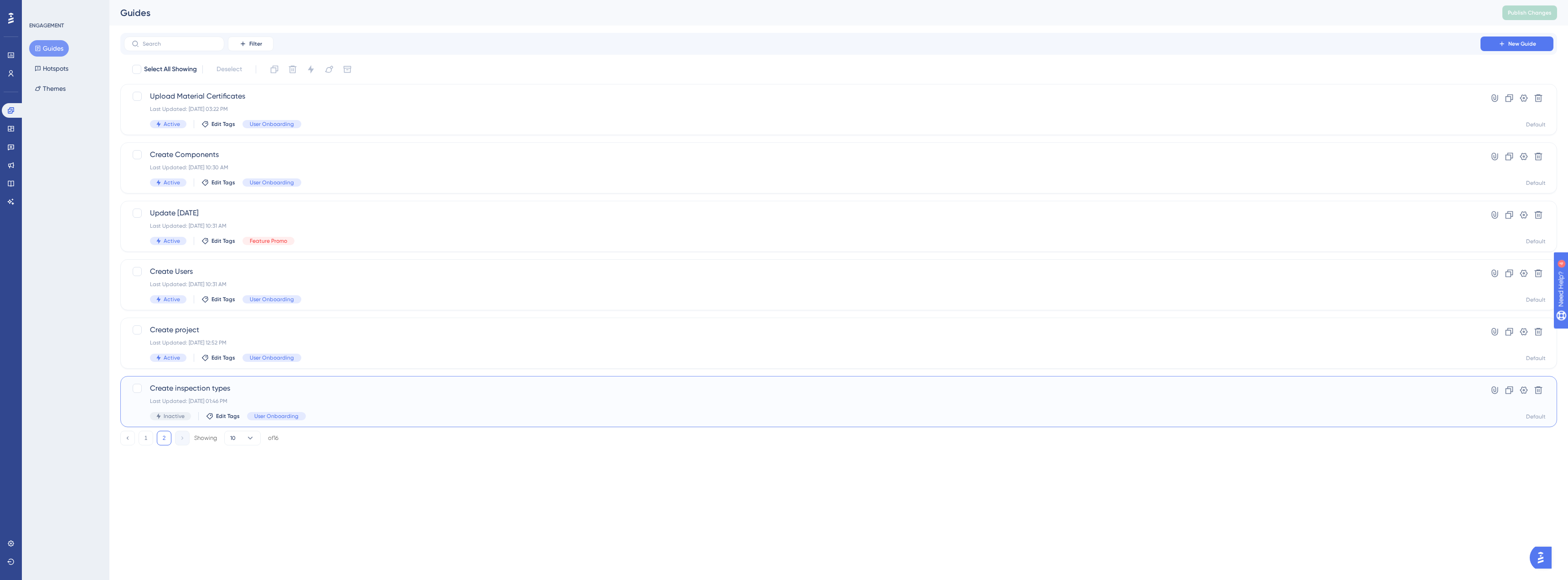
click at [238, 389] on span "Create inspection types" at bounding box center [802, 389] width 1304 height 11
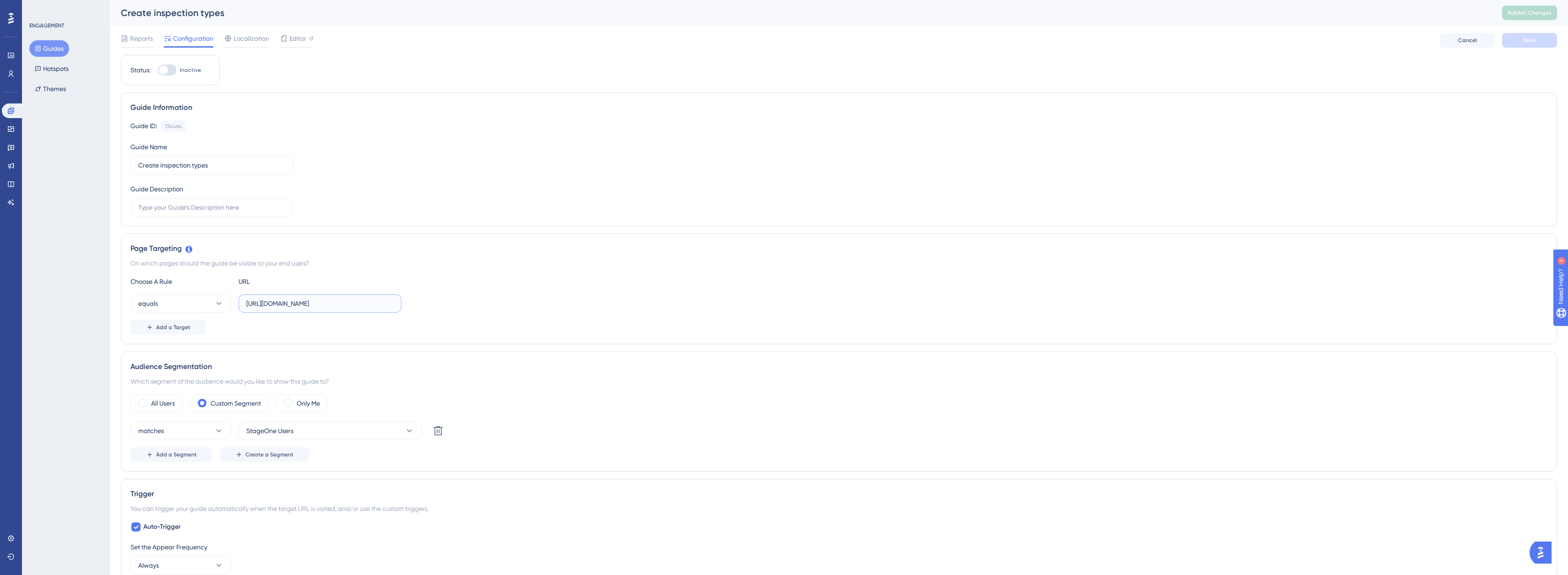
click at [283, 304] on input "[URL][DOMAIN_NAME]" at bounding box center [320, 304] width 147 height 10
click at [279, 306] on input "[URL][DOMAIN_NAME]" at bounding box center [320, 304] width 147 height 10
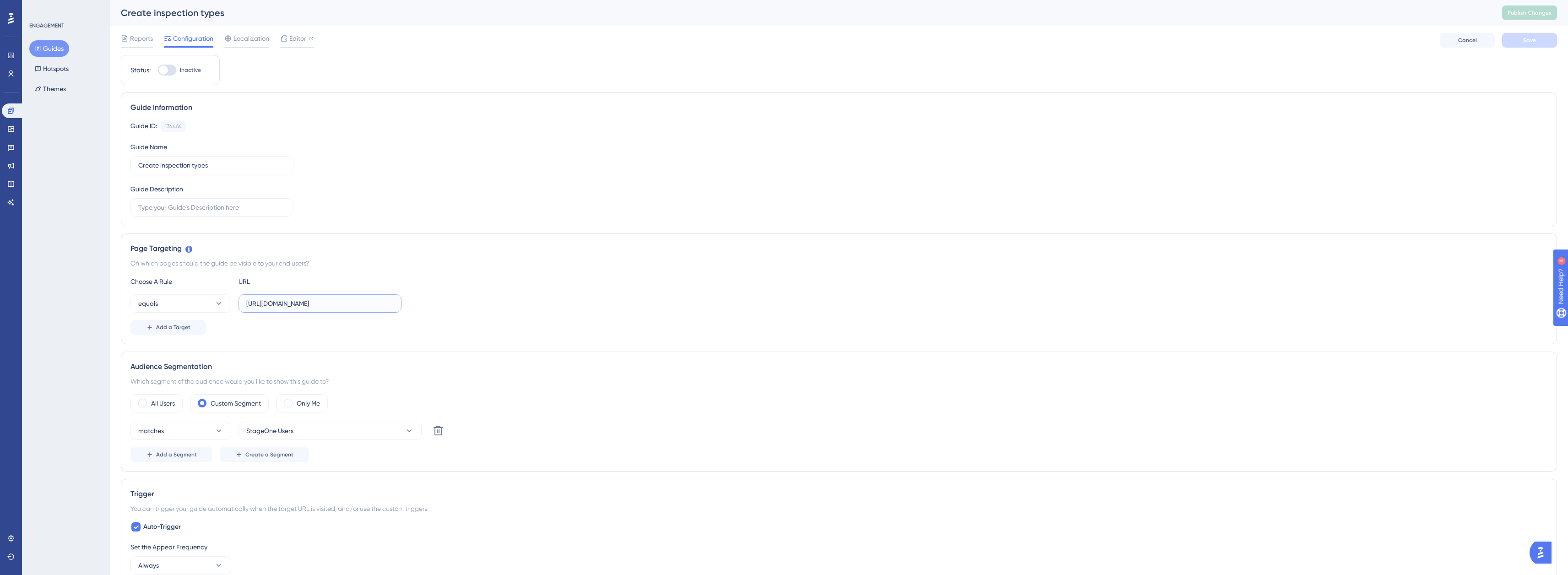
click at [279, 306] on input "[URL][DOMAIN_NAME]" at bounding box center [320, 304] width 147 height 10
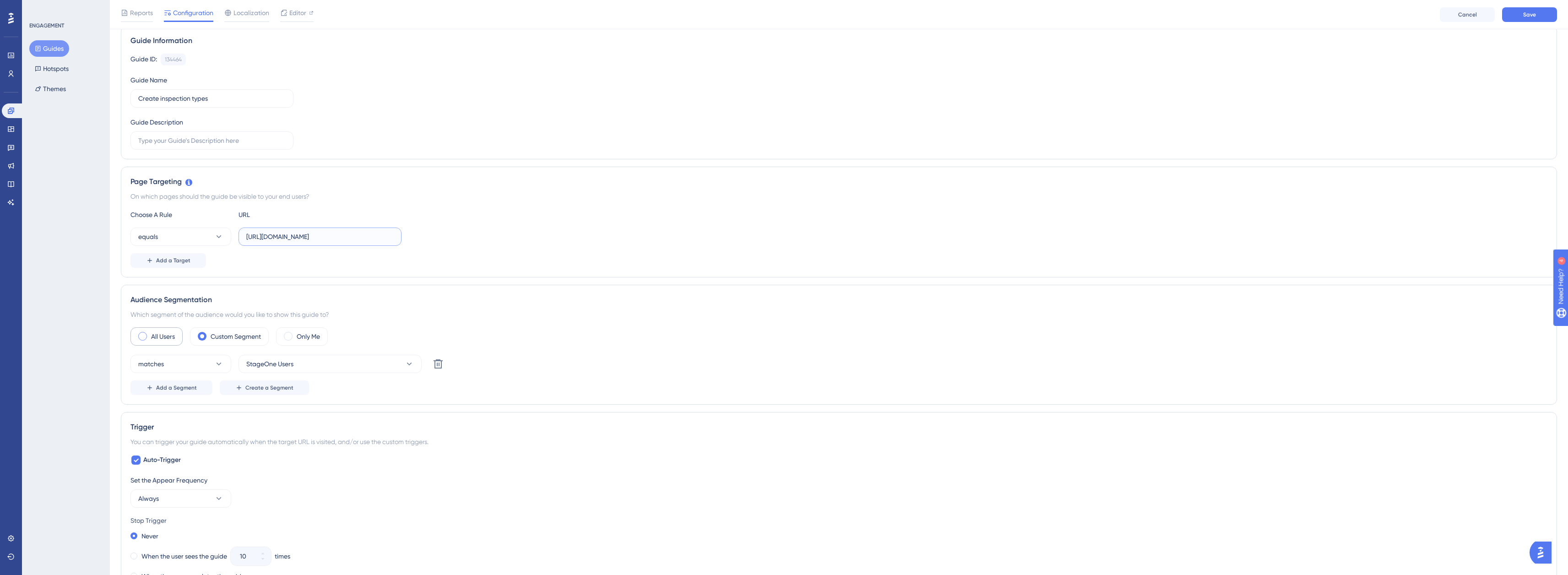
scroll to position [91, 0]
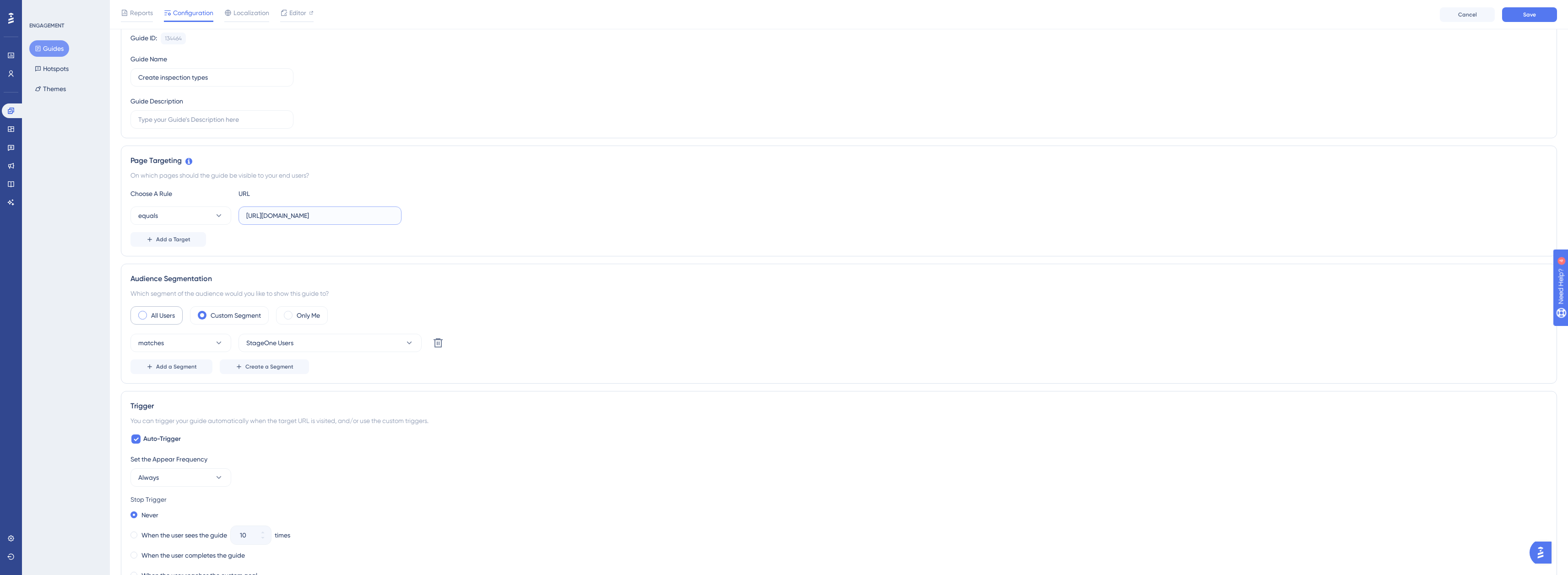
type input "[URL][DOMAIN_NAME]"
click at [155, 312] on label "All Users" at bounding box center [163, 316] width 24 height 11
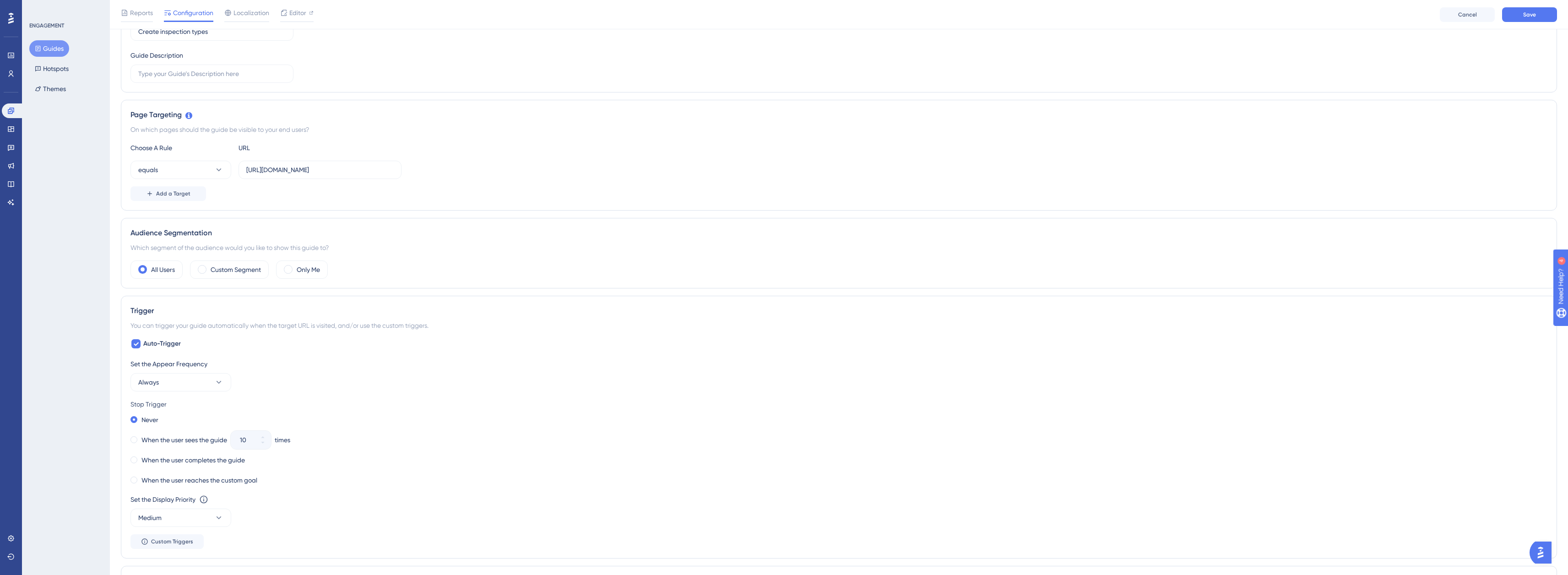
drag, startPoint x: 139, startPoint y: 344, endPoint x: 165, endPoint y: 356, distance: 28.6
click at [139, 344] on div at bounding box center [135, 344] width 9 height 9
checkbox input "false"
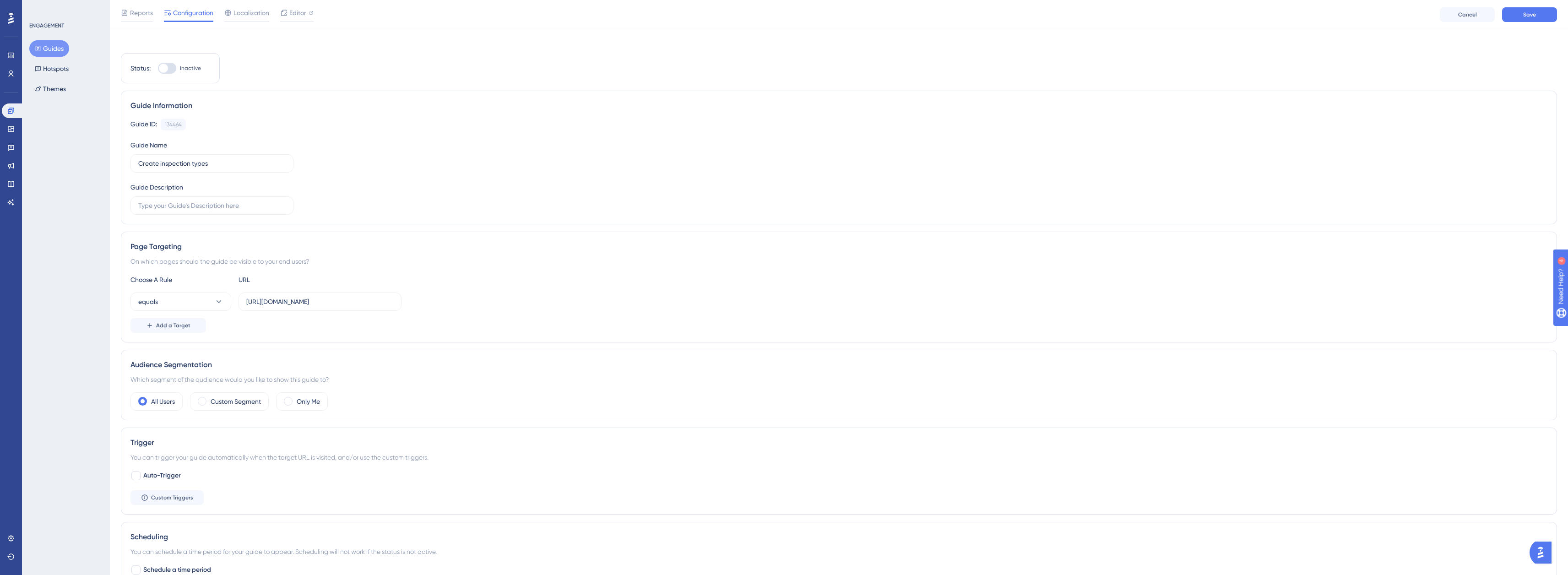
scroll to position [0, 0]
click at [163, 71] on div at bounding box center [163, 70] width 9 height 9
click at [158, 70] on input "Inactive" at bounding box center [158, 70] width 1 height 1
checkbox input "true"
click at [1537, 36] on button "Save" at bounding box center [1530, 40] width 55 height 14
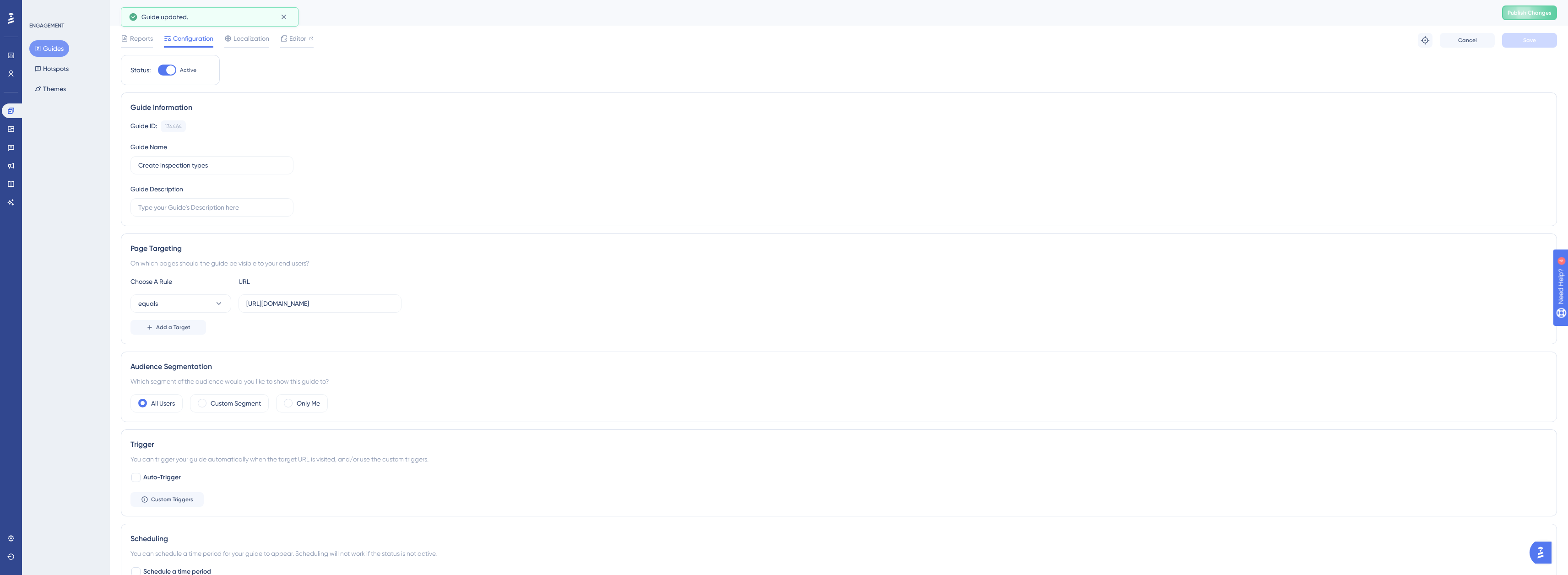
click at [1539, 14] on span "Publish Changes" at bounding box center [1530, 12] width 44 height 7
click at [60, 45] on button "Guides" at bounding box center [50, 48] width 40 height 17
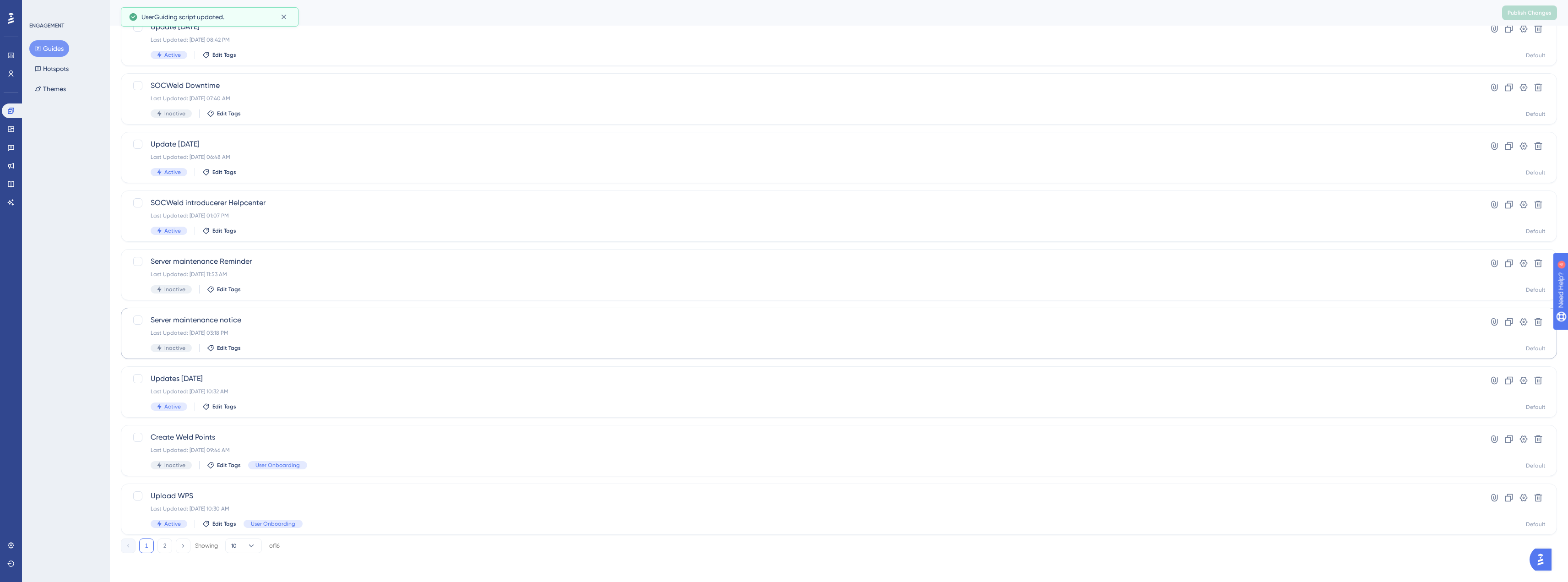
scroll to position [129, 0]
click at [191, 500] on span "Upload WPS" at bounding box center [802, 496] width 1304 height 11
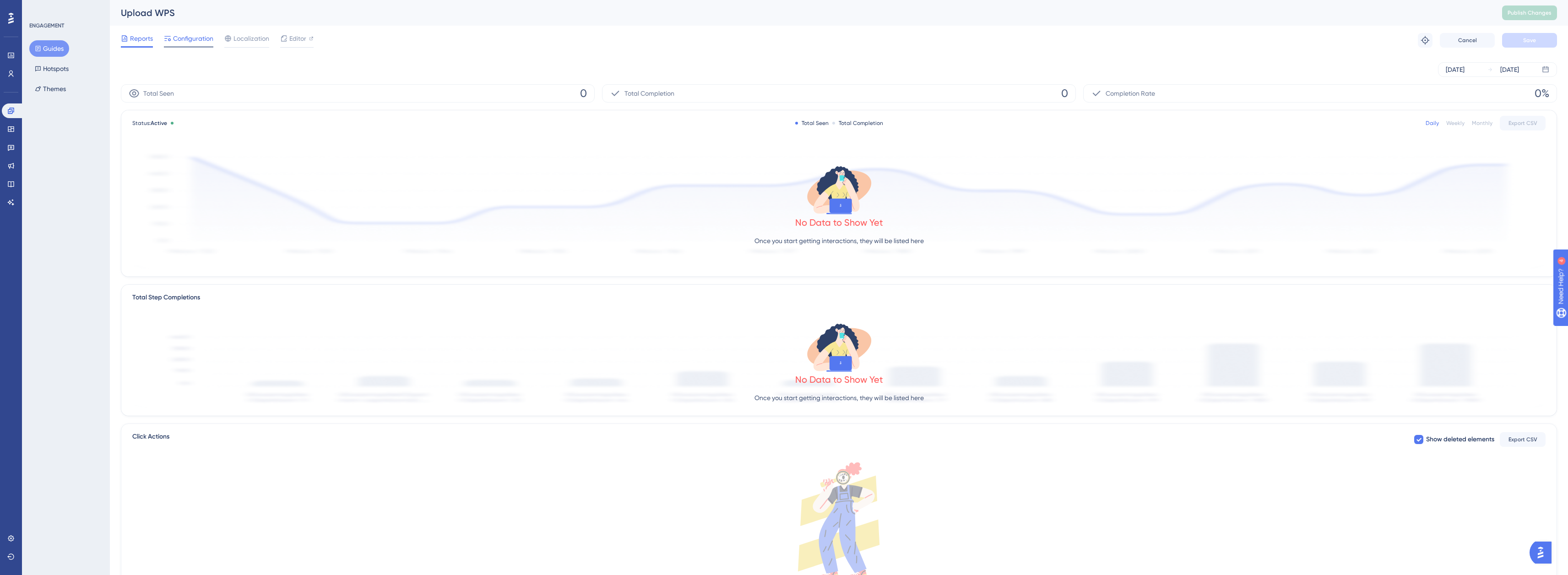
click at [206, 36] on span "Configuration" at bounding box center [193, 38] width 40 height 11
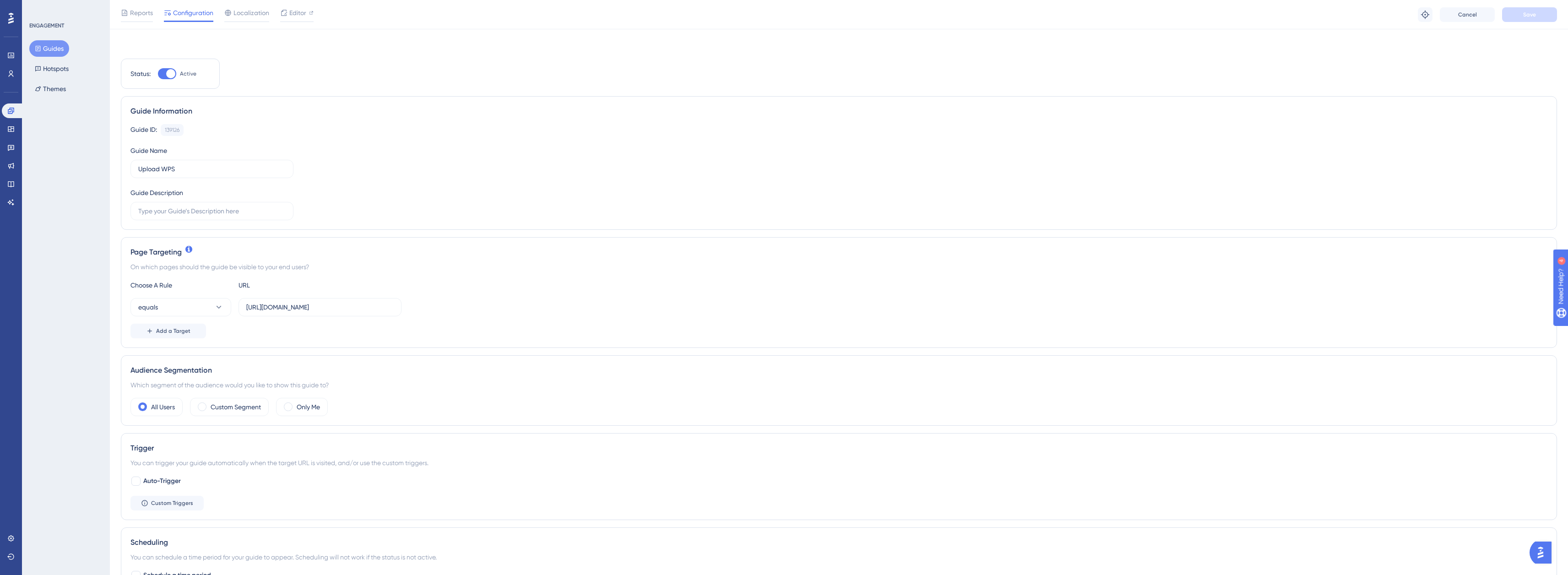
scroll to position [46, 0]
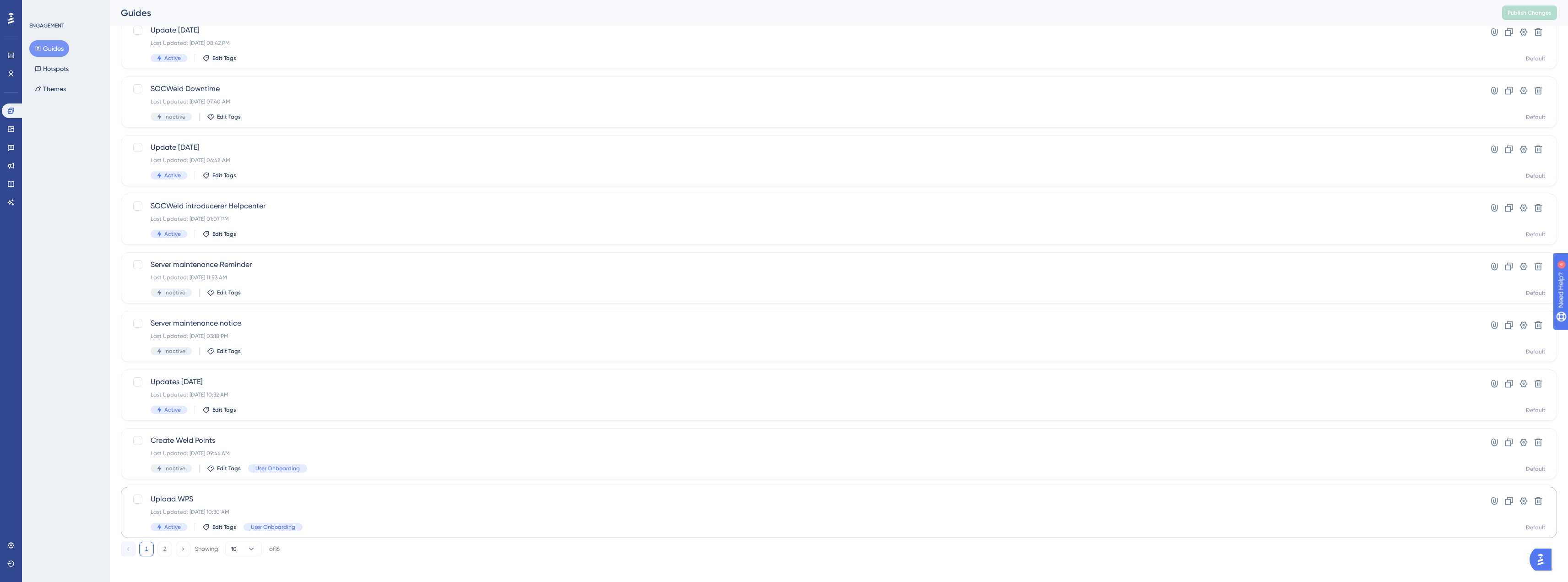
scroll to position [129, 0]
click at [163, 550] on button "2" at bounding box center [165, 545] width 14 height 14
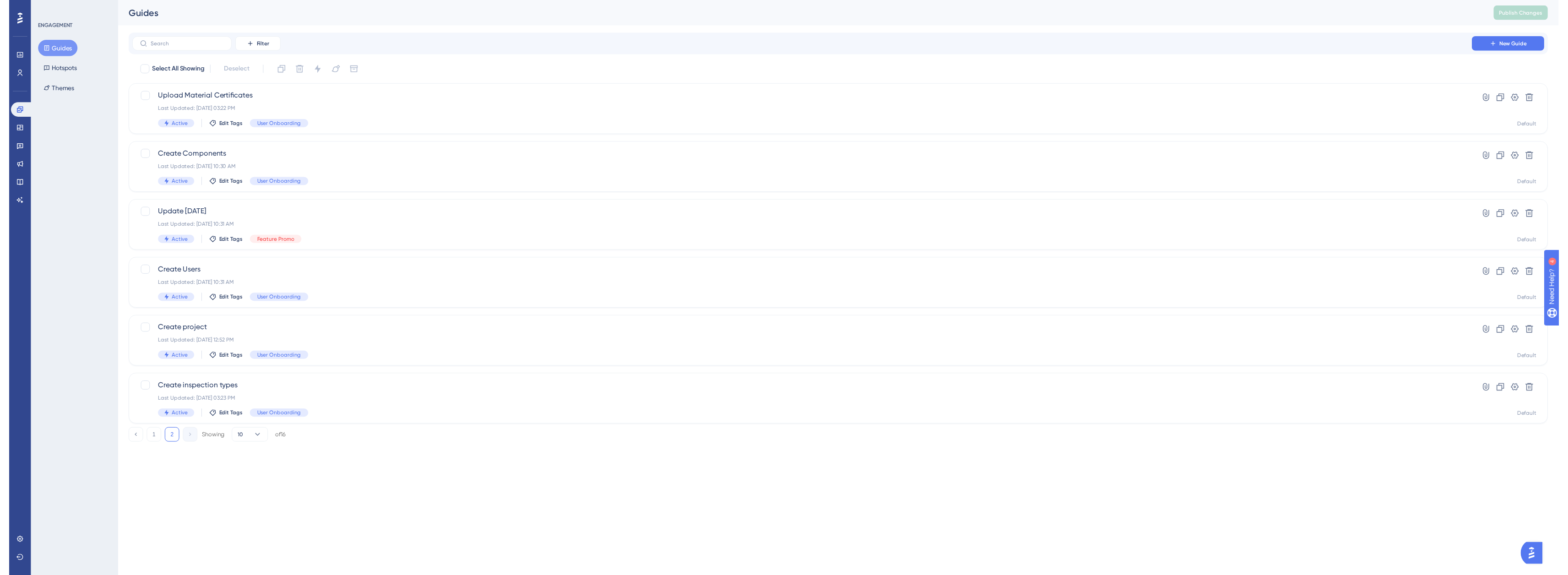
scroll to position [0, 0]
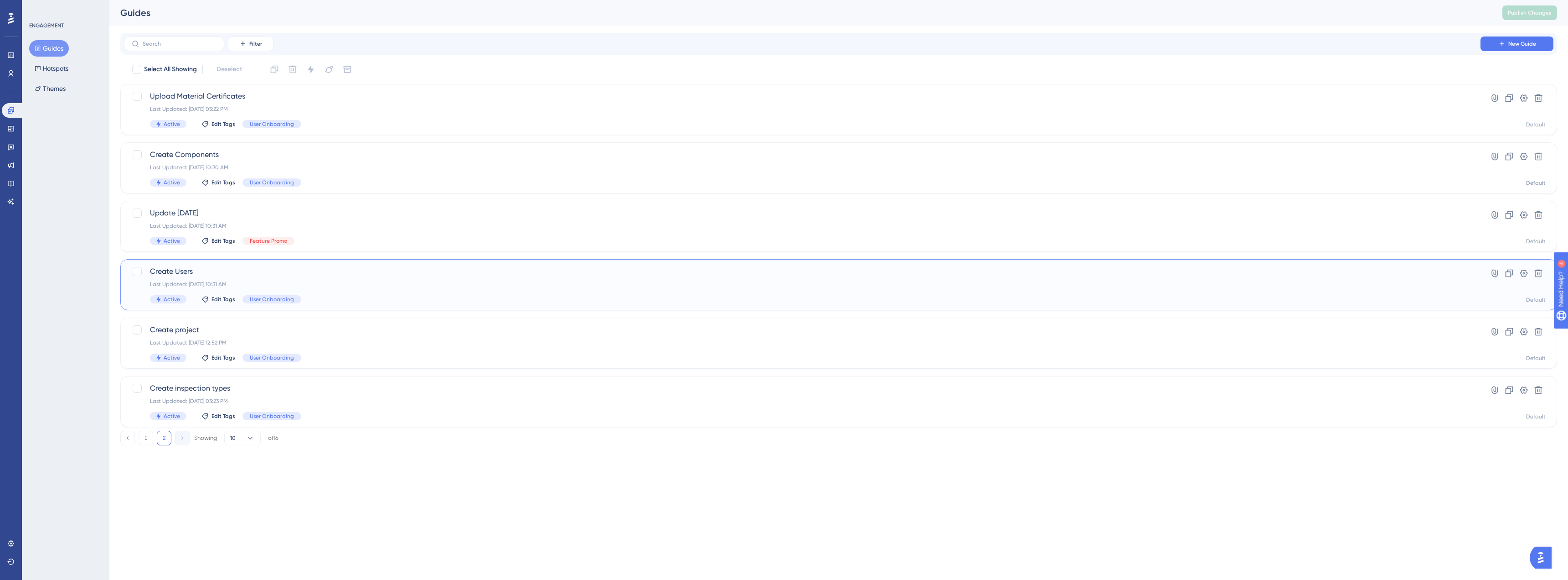
click at [329, 286] on div "Last Updated: [DATE] 10:31 AM" at bounding box center [802, 284] width 1304 height 7
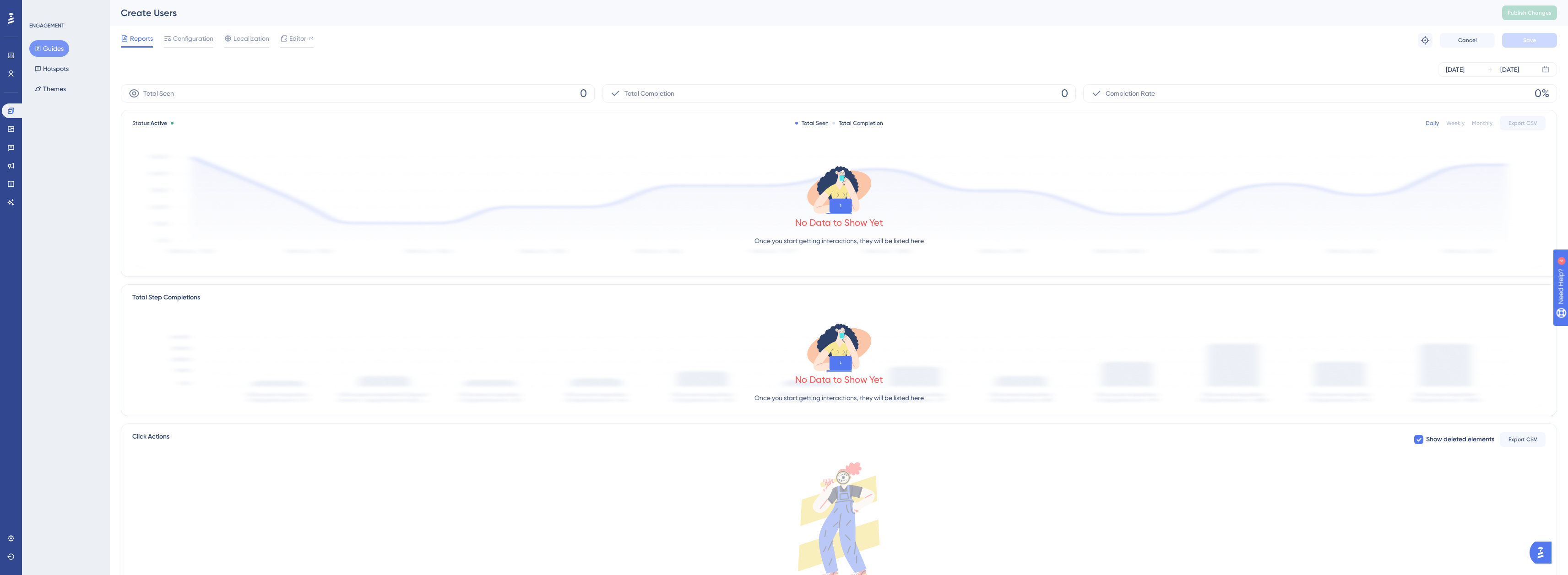
click at [194, 18] on div "Create Users" at bounding box center [800, 13] width 1358 height 13
click at [199, 40] on span "Configuration" at bounding box center [193, 38] width 40 height 11
